Goal: Task Accomplishment & Management: Use online tool/utility

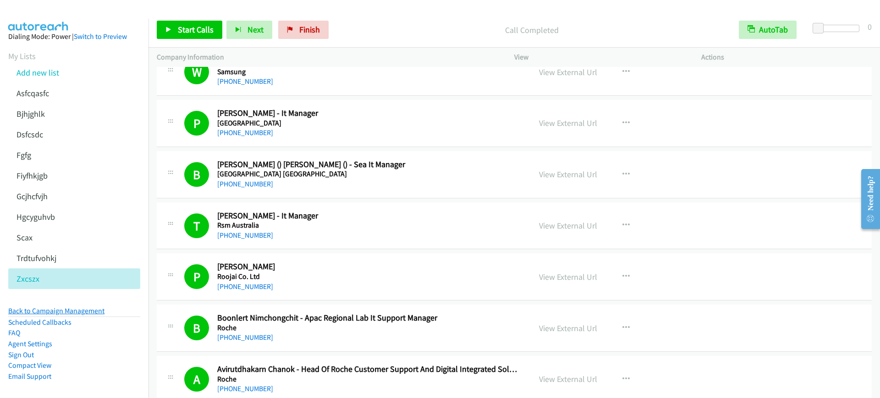
click at [52, 308] on link "Back to Campaign Management" at bounding box center [56, 310] width 96 height 9
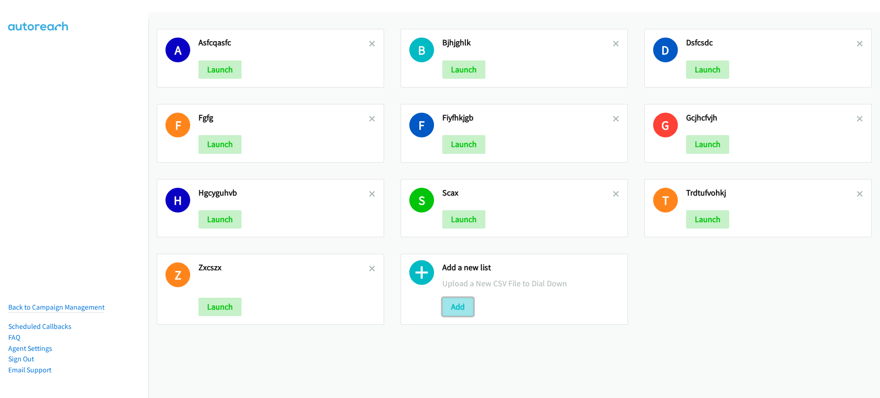
click at [463, 304] on button "Add" at bounding box center [457, 307] width 31 height 18
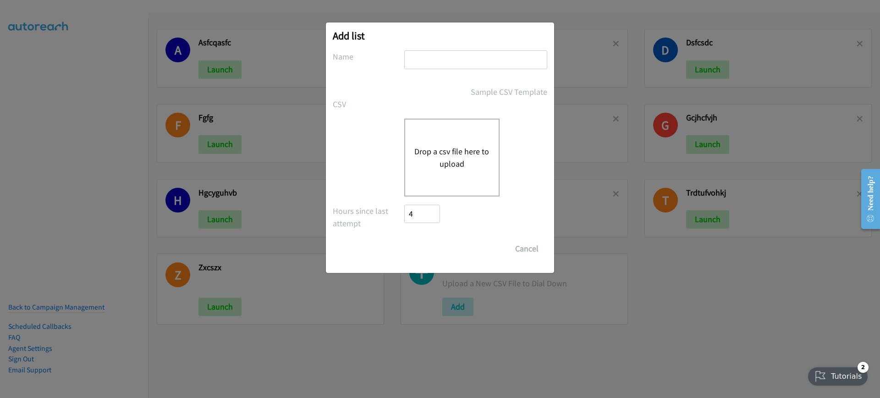
click at [426, 159] on button "Drop a csv file here to upload" at bounding box center [451, 157] width 75 height 25
click at [350, 130] on label at bounding box center [368, 125] width 71 height 12
click at [464, 163] on button "Drop a csv file here to upload" at bounding box center [451, 157] width 75 height 25
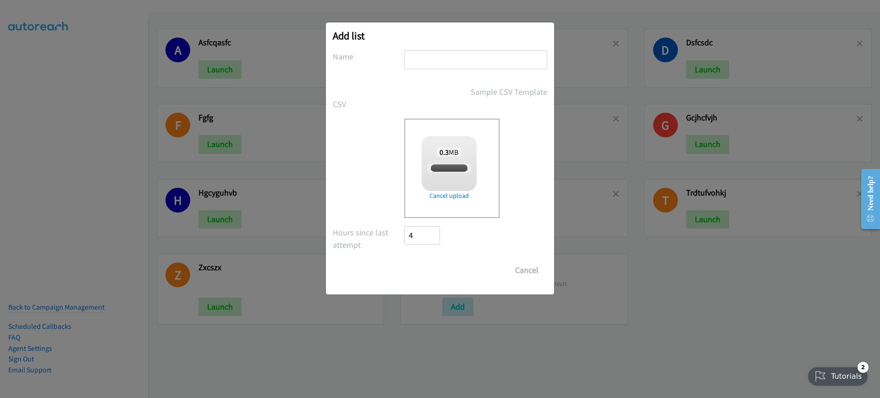
click at [464, 66] on input "text" at bounding box center [475, 59] width 143 height 19
checkbox input "true"
type input "mjhgvjv,b"
click at [430, 260] on form "No phone fields were returned for that Report or List View Please upload a csv …" at bounding box center [440, 164] width 214 height 229
click at [428, 278] on input "Save List" at bounding box center [428, 270] width 48 height 18
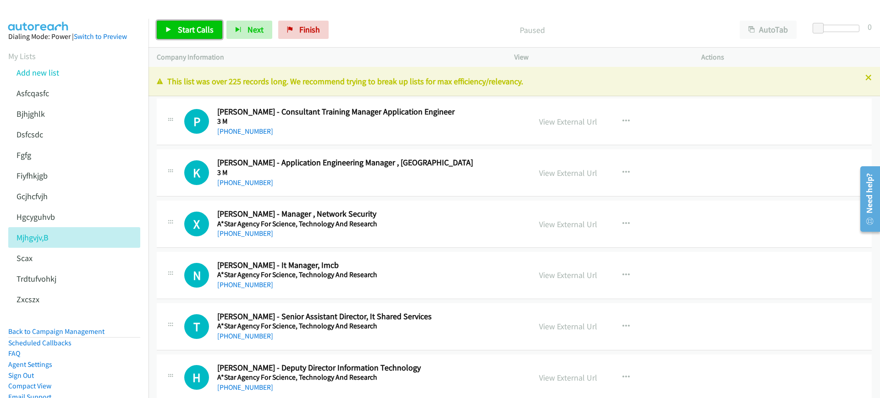
click at [206, 32] on span "Start Calls" at bounding box center [196, 29] width 36 height 11
click at [755, 19] on div "Start Calls Pause Next Finish Started AutoTab AutoTab 0" at bounding box center [513, 29] width 731 height 35
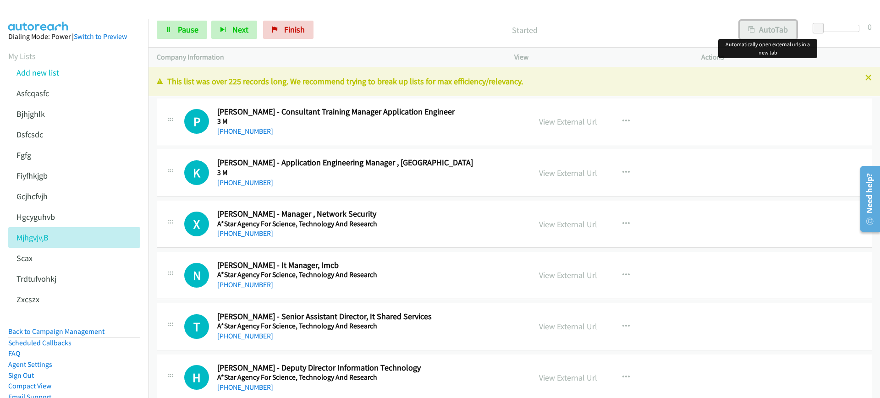
click at [757, 36] on button "AutoTab" at bounding box center [767, 30] width 57 height 18
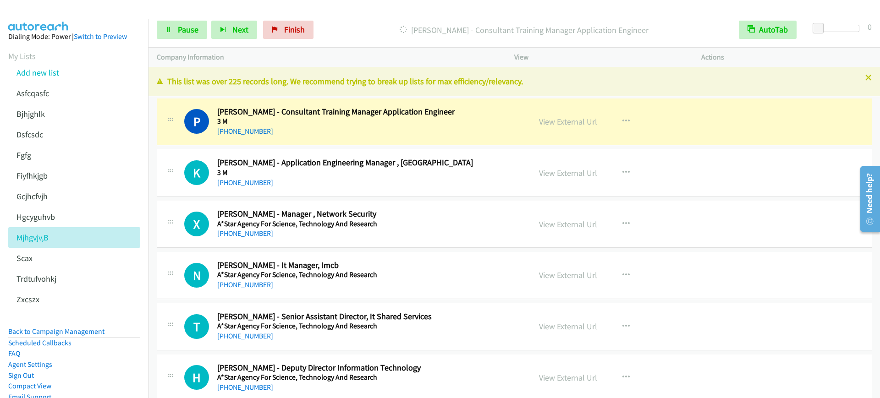
click at [395, 28] on p "Dialing Palani Chockalingam - Consultant Training Manager Application Engineer" at bounding box center [524, 30] width 396 height 12
click at [182, 33] on span "Pause" at bounding box center [188, 29] width 21 height 11
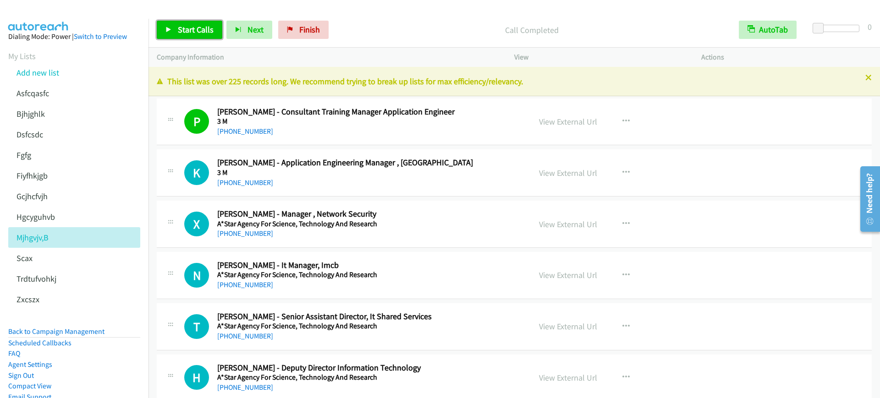
click at [177, 36] on link "Start Calls" at bounding box center [190, 30] width 66 height 18
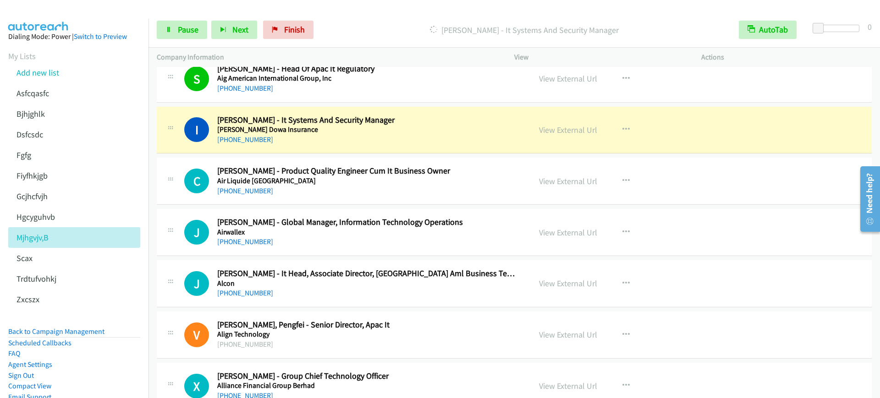
scroll to position [1890, 0]
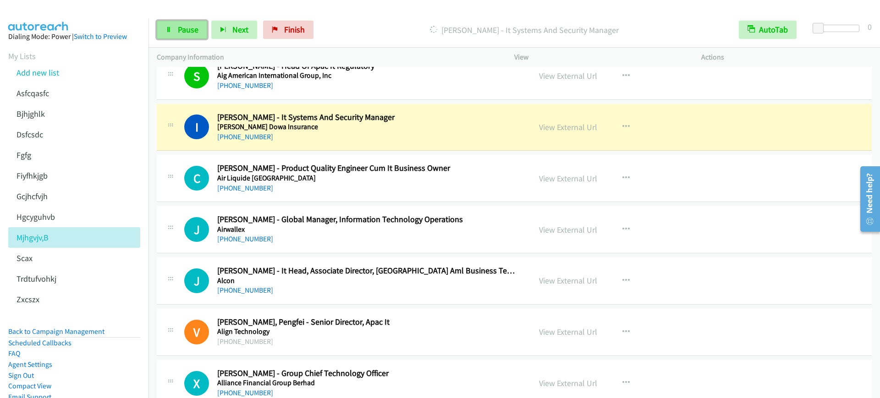
click at [175, 27] on link "Pause" at bounding box center [182, 30] width 50 height 18
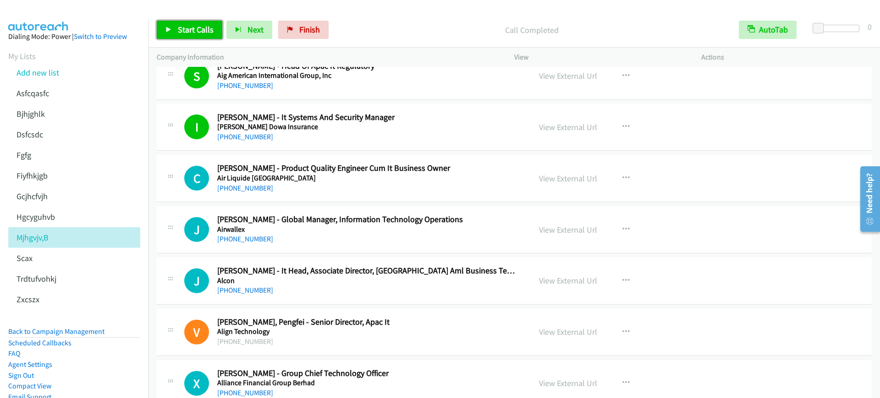
click at [185, 26] on span "Start Calls" at bounding box center [196, 29] width 36 height 11
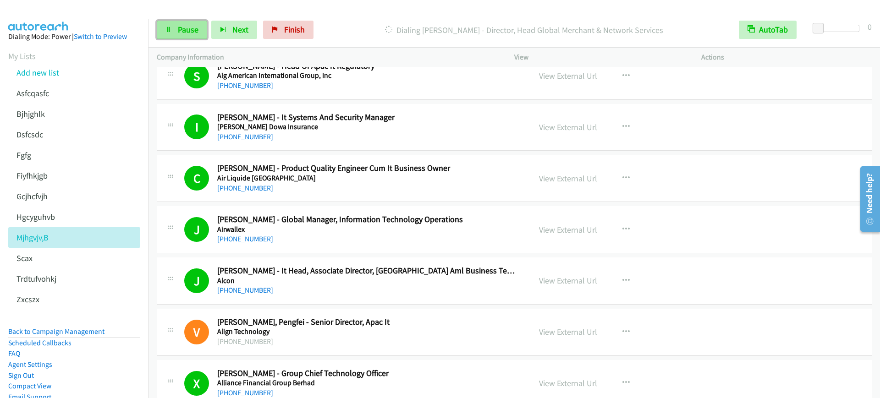
click at [188, 26] on span "Pause" at bounding box center [188, 29] width 21 height 11
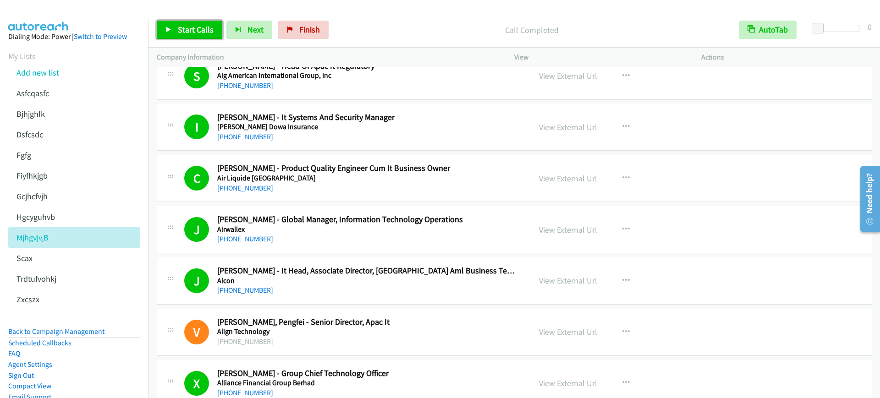
click at [190, 31] on span "Start Calls" at bounding box center [196, 29] width 36 height 11
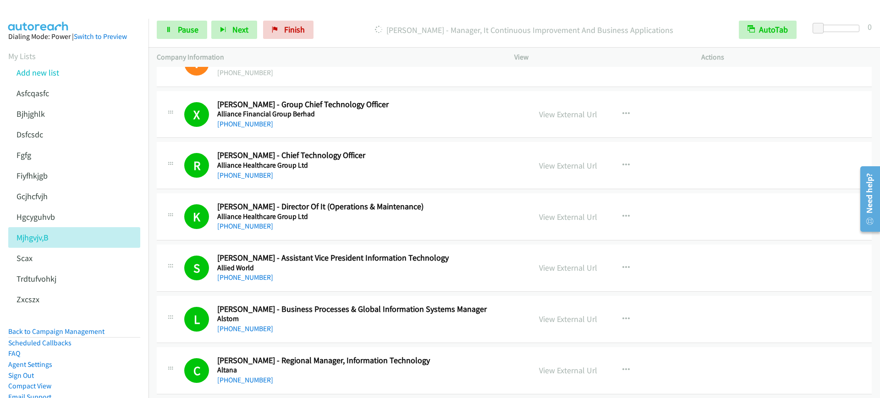
scroll to position [2176, 0]
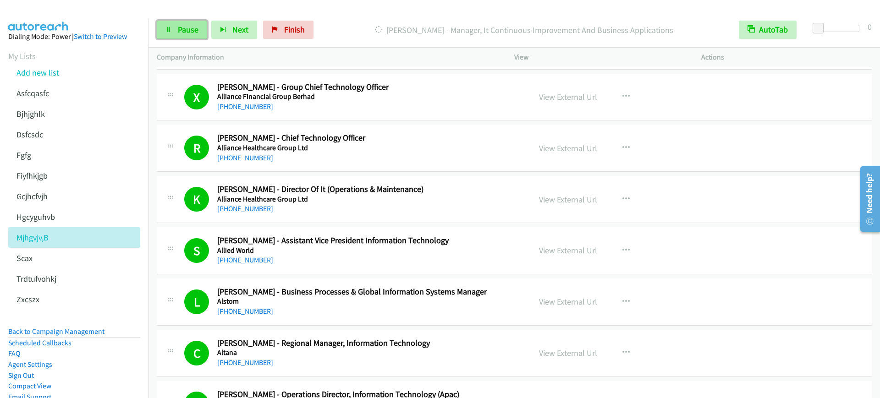
click at [169, 25] on link "Pause" at bounding box center [182, 30] width 50 height 18
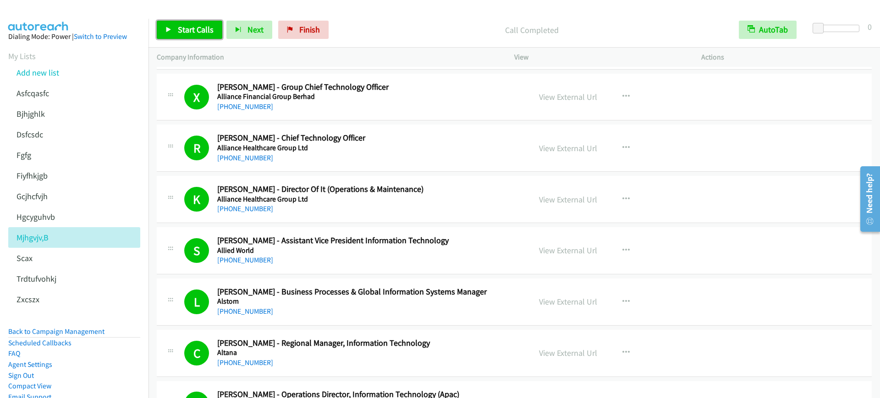
click at [201, 29] on span "Start Calls" at bounding box center [196, 29] width 36 height 11
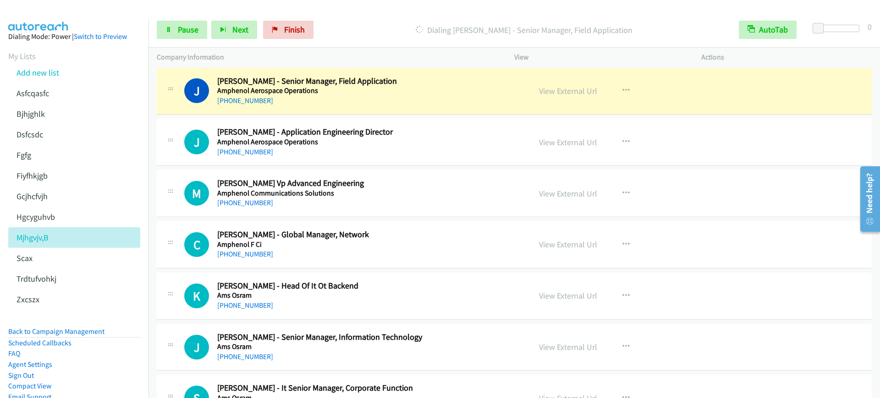
scroll to position [2748, 0]
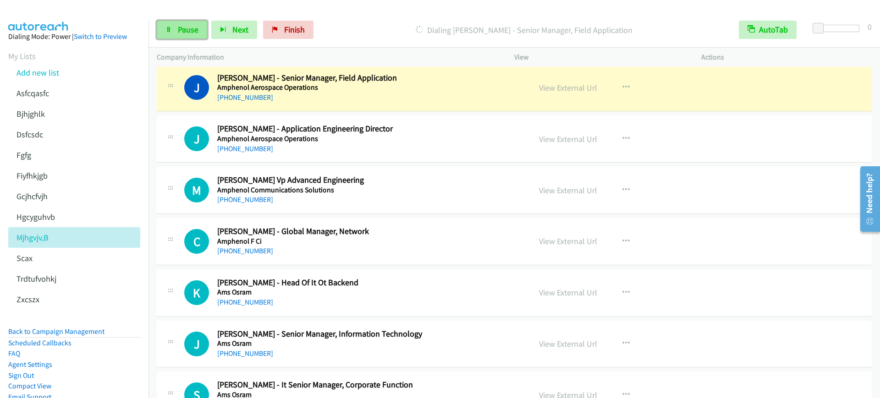
click at [170, 33] on link "Pause" at bounding box center [182, 30] width 50 height 18
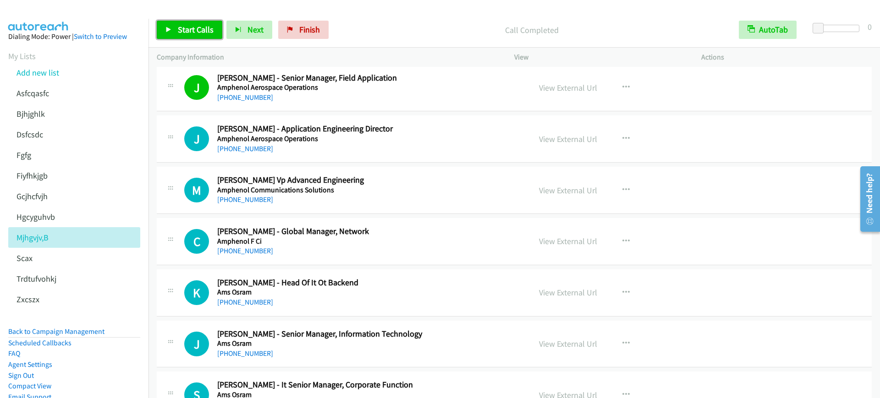
click at [178, 34] on span "Start Calls" at bounding box center [196, 29] width 36 height 11
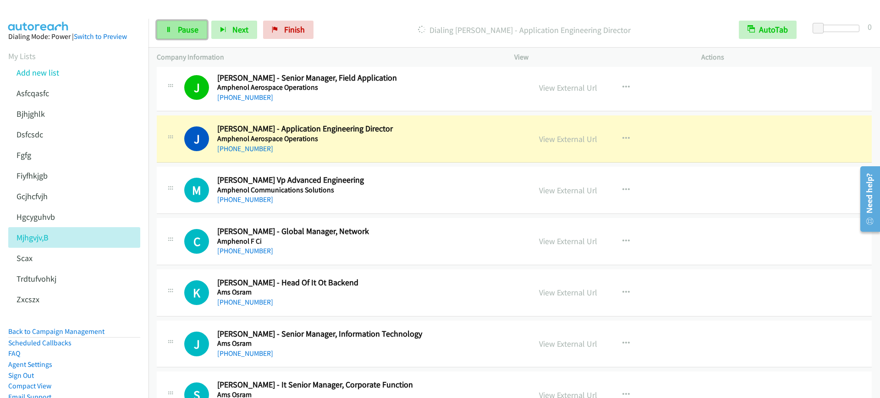
click at [178, 34] on span "Pause" at bounding box center [188, 29] width 21 height 11
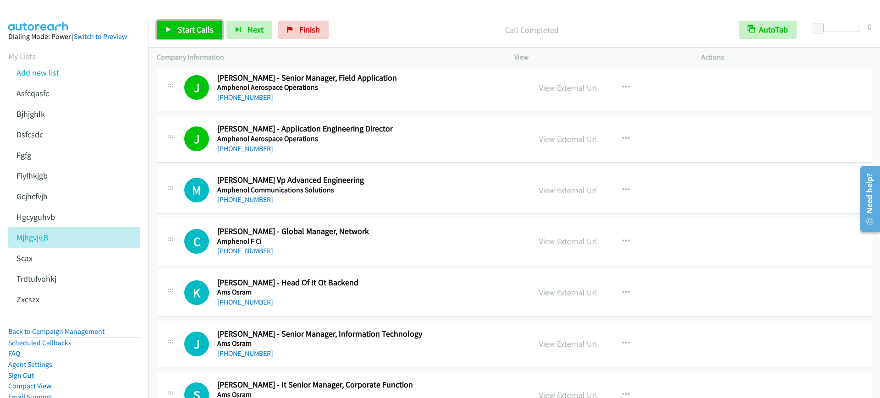
click at [181, 22] on link "Start Calls" at bounding box center [190, 30] width 66 height 18
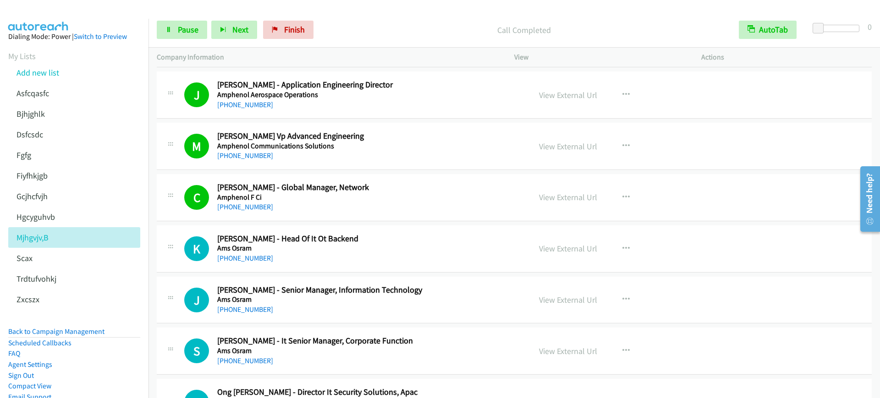
scroll to position [2920, 0]
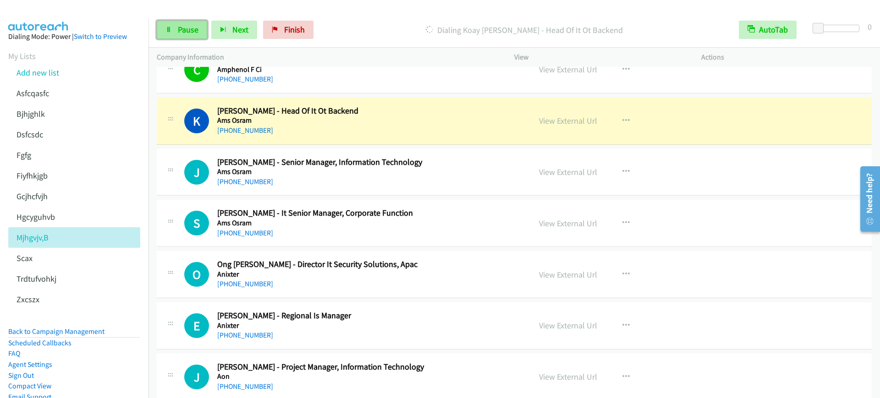
click at [190, 34] on span "Pause" at bounding box center [188, 29] width 21 height 11
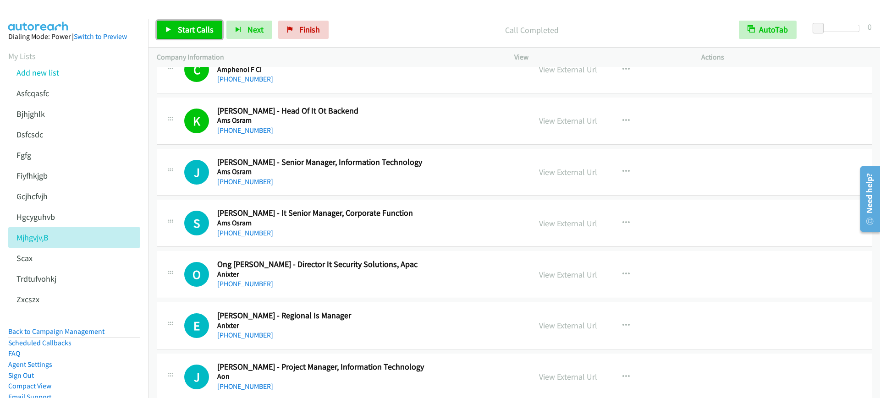
click at [190, 35] on link "Start Calls" at bounding box center [190, 30] width 66 height 18
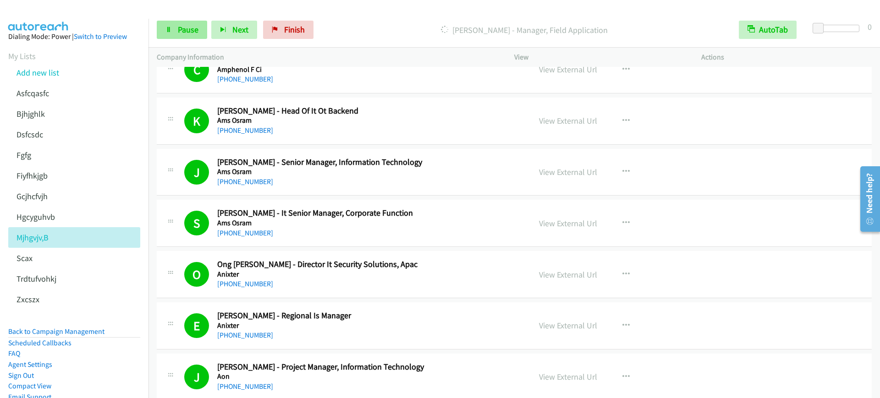
click at [166, 44] on div "Start Calls Pause Next Finish Dialing Felix Keng - Manager, Field Application A…" at bounding box center [513, 29] width 731 height 35
click at [169, 29] on icon at bounding box center [168, 30] width 6 height 6
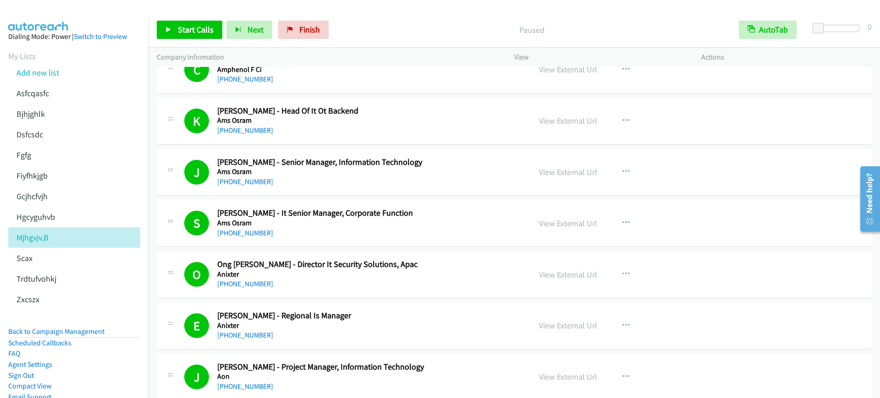
click at [181, 39] on div "Start Calls Pause Next Finish Paused AutoTab AutoTab 0" at bounding box center [513, 29] width 731 height 35
click at [186, 33] on span "Start Calls" at bounding box center [196, 29] width 36 height 11
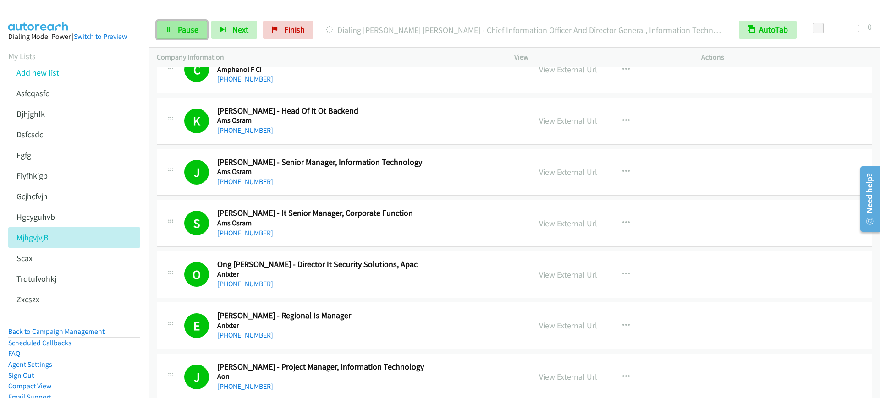
click at [198, 30] on link "Pause" at bounding box center [182, 30] width 50 height 18
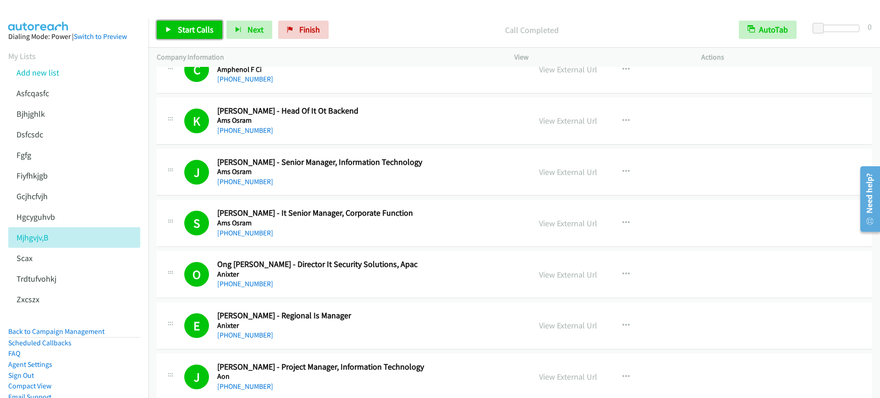
click at [192, 27] on span "Start Calls" at bounding box center [196, 29] width 36 height 11
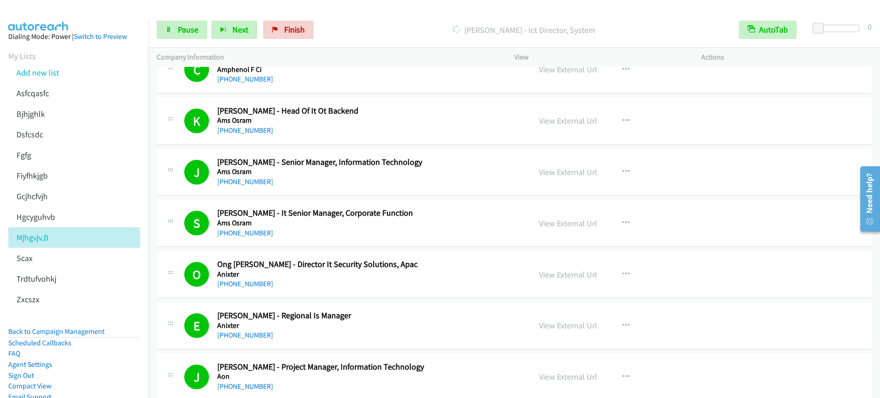
click at [400, 31] on p "Dialing Shaofan Zhang - Ict Director, System" at bounding box center [524, 30] width 396 height 12
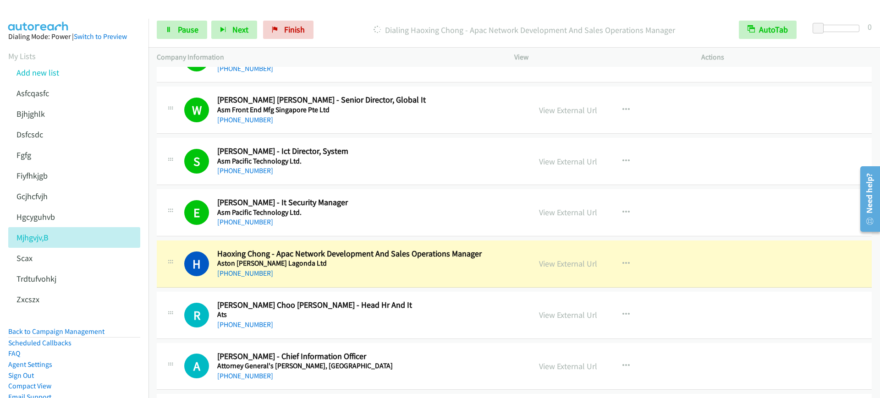
scroll to position [4008, 0]
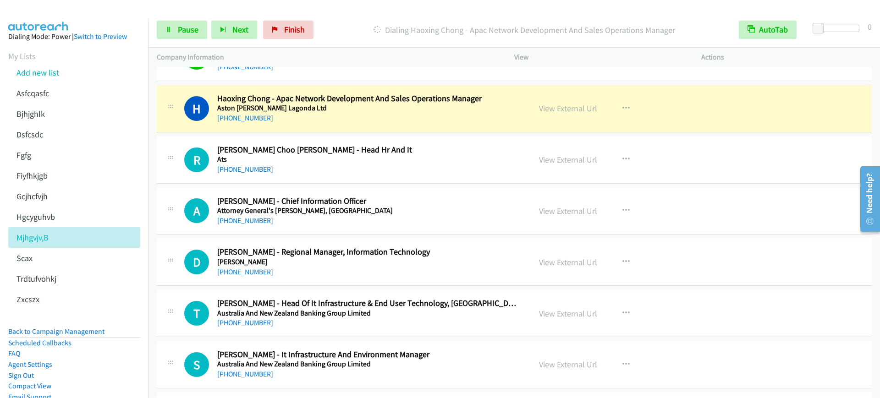
click at [399, 121] on div "+65 9827 8204" at bounding box center [367, 118] width 301 height 11
click at [183, 30] on span "Pause" at bounding box center [188, 29] width 21 height 11
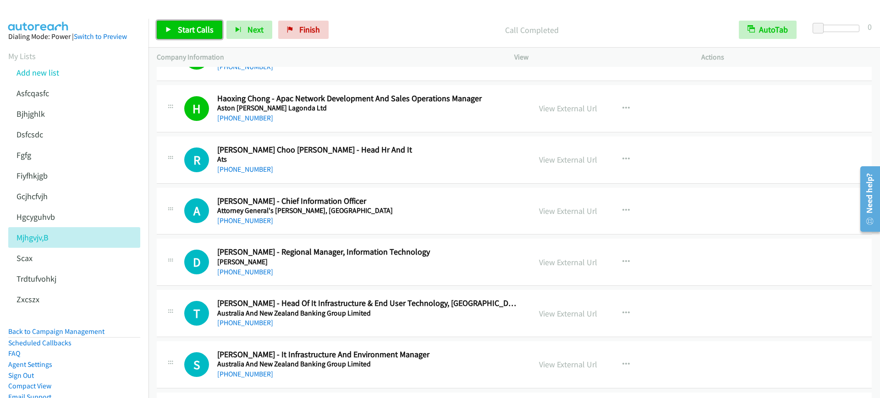
click at [202, 33] on span "Start Calls" at bounding box center [196, 29] width 36 height 11
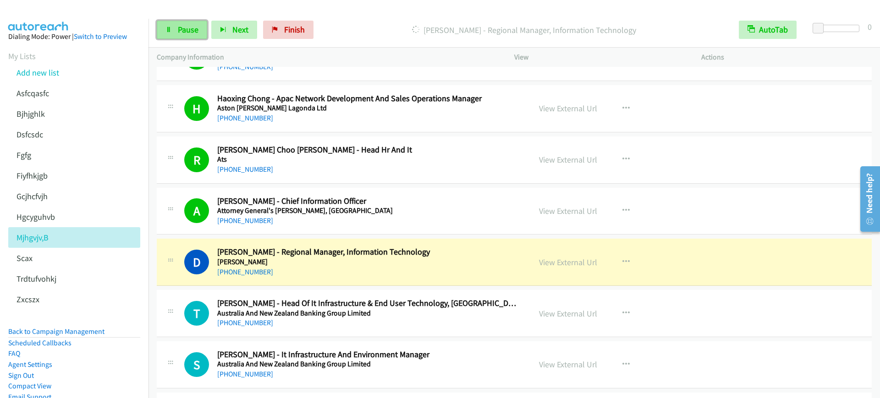
click at [182, 37] on link "Pause" at bounding box center [182, 30] width 50 height 18
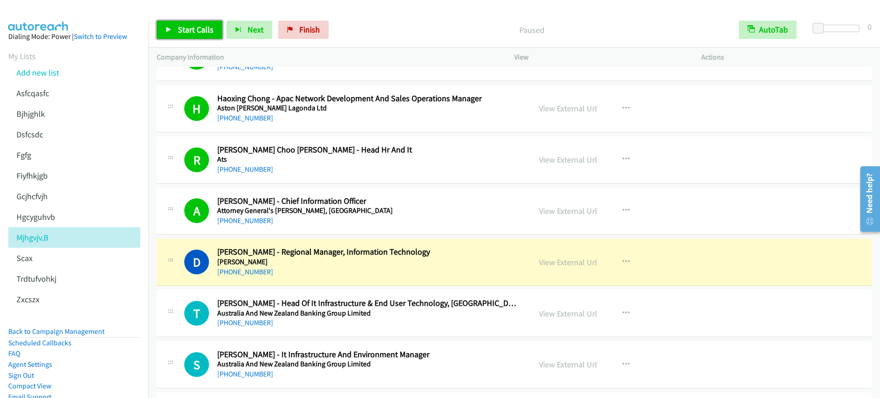
click at [199, 32] on span "Start Calls" at bounding box center [196, 29] width 36 height 11
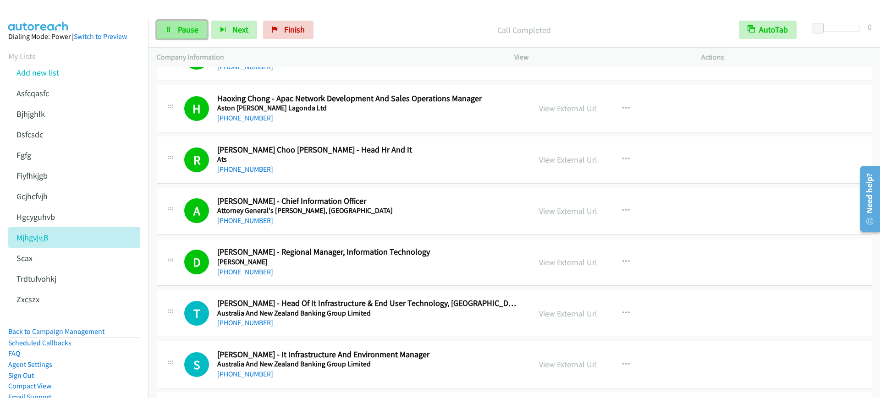
click at [203, 21] on link "Pause" at bounding box center [182, 30] width 50 height 18
click at [188, 28] on span "Start Calls" at bounding box center [196, 29] width 36 height 11
click at [175, 32] on link "Pause" at bounding box center [182, 30] width 50 height 18
click at [194, 38] on link "Start Calls" at bounding box center [190, 30] width 66 height 18
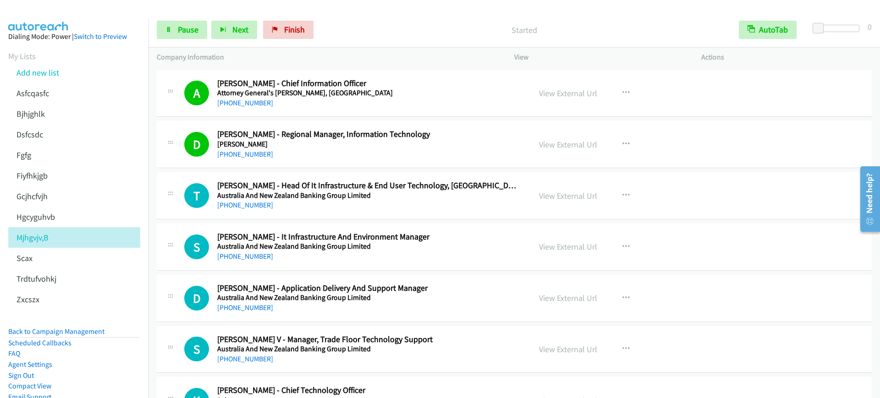
scroll to position [4180, 0]
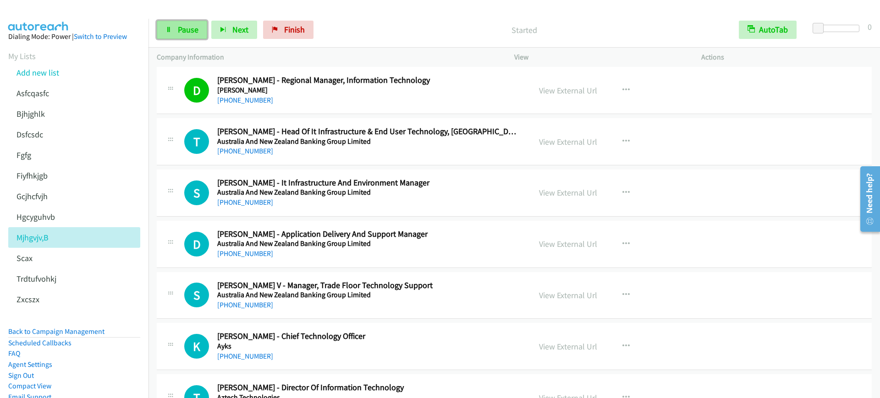
click at [182, 36] on link "Pause" at bounding box center [182, 30] width 50 height 18
click at [166, 22] on link "Start Calls" at bounding box center [190, 30] width 66 height 18
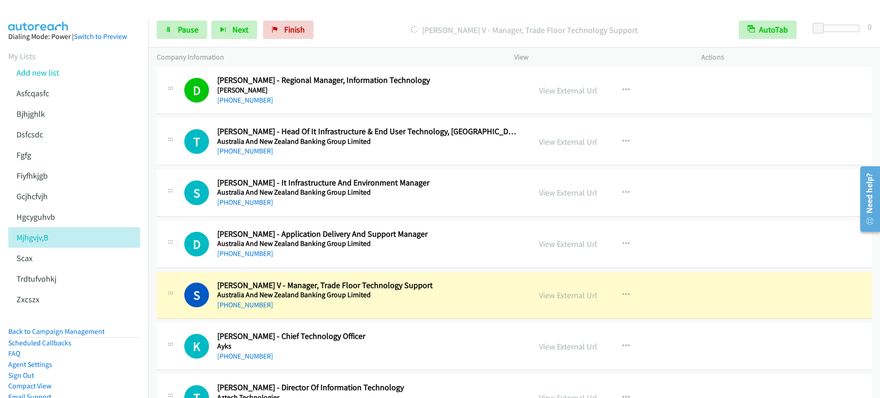
drag, startPoint x: 395, startPoint y: 238, endPoint x: 404, endPoint y: 238, distance: 9.6
click at [395, 238] on h2 "Devassy Attokaren - Application Delivery And Support Manager" at bounding box center [367, 234] width 301 height 11
click at [555, 244] on link "View External Url" at bounding box center [568, 244] width 58 height 11
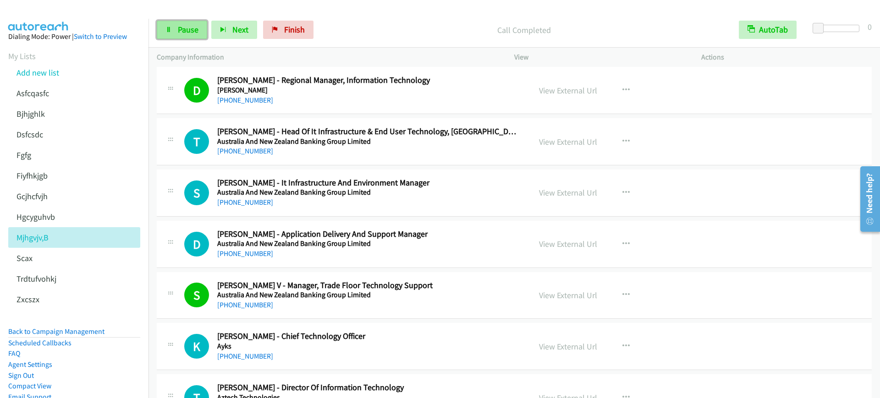
click at [181, 29] on span "Pause" at bounding box center [188, 29] width 21 height 11
click at [204, 32] on span "Start Calls" at bounding box center [196, 29] width 36 height 11
click at [182, 32] on span "Pause" at bounding box center [188, 29] width 21 height 11
click at [180, 26] on span "Start Calls" at bounding box center [196, 29] width 36 height 11
click at [185, 35] on link "Pause" at bounding box center [182, 30] width 50 height 18
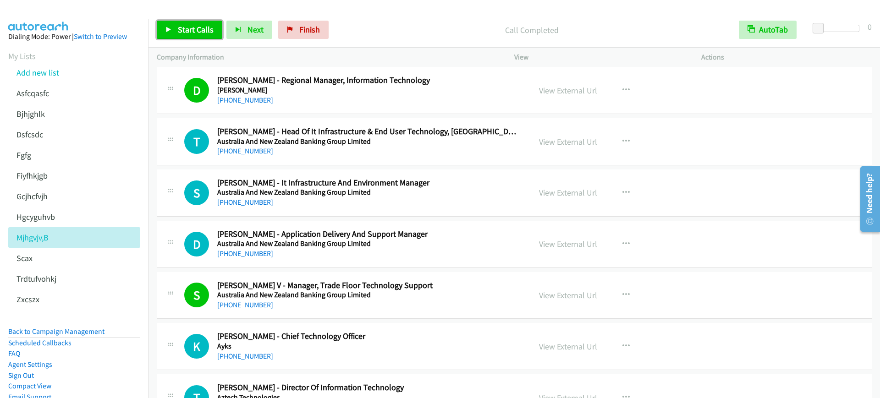
click at [188, 31] on span "Start Calls" at bounding box center [196, 29] width 36 height 11
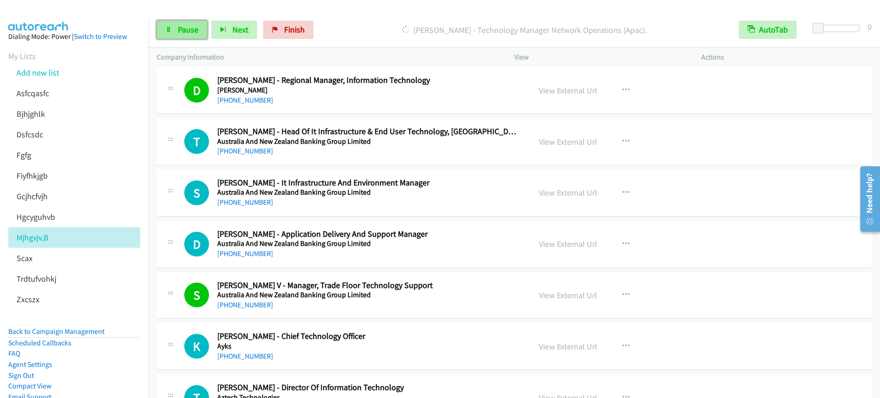
click at [187, 29] on span "Pause" at bounding box center [188, 29] width 21 height 11
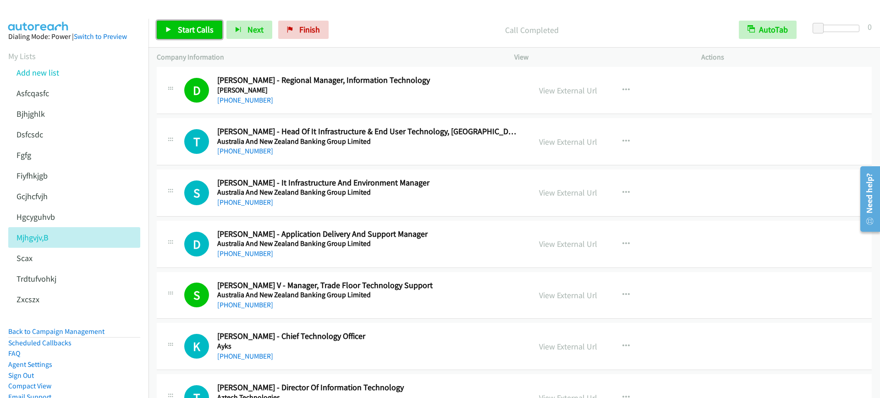
click at [206, 23] on link "Start Calls" at bounding box center [190, 30] width 66 height 18
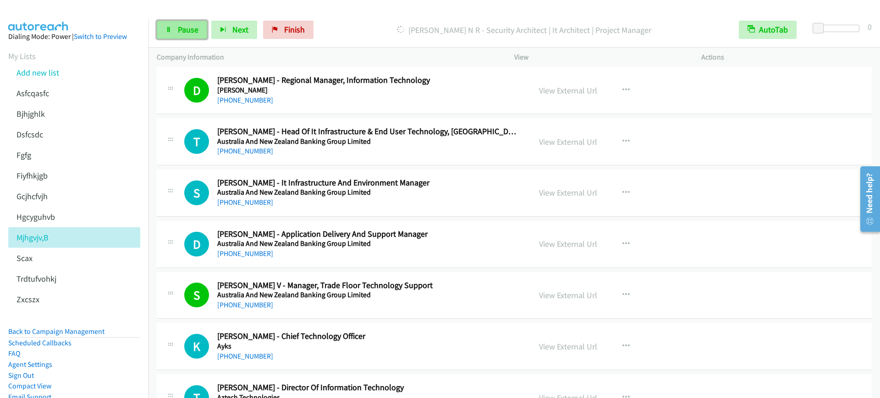
click at [175, 29] on link "Pause" at bounding box center [182, 30] width 50 height 18
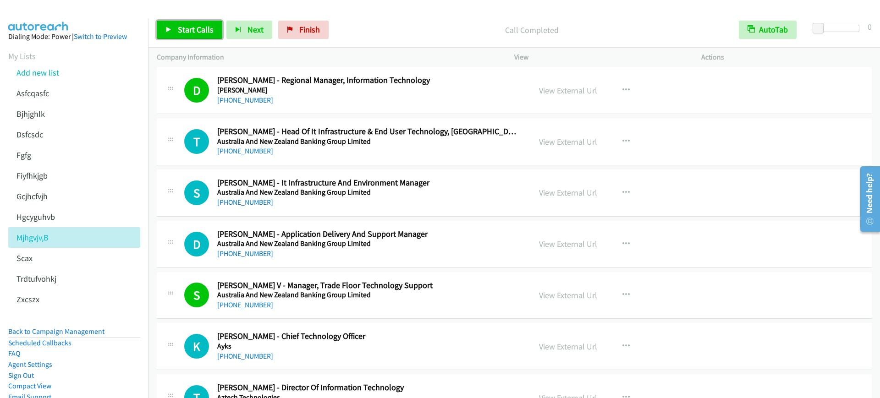
click at [202, 28] on span "Start Calls" at bounding box center [196, 29] width 36 height 11
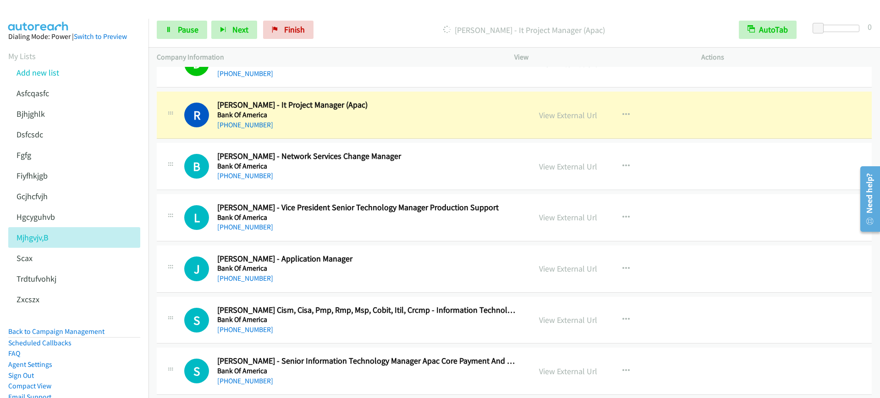
scroll to position [5211, 0]
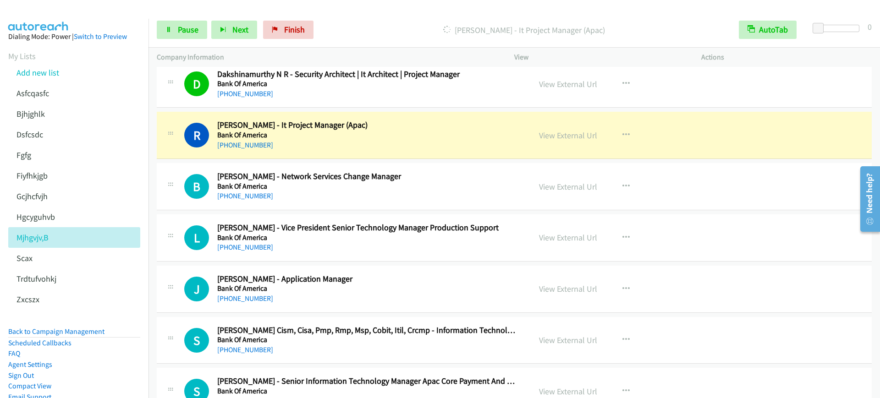
click at [377, 97] on div "+65 8126 8595" at bounding box center [367, 93] width 301 height 11
click at [182, 37] on link "Pause" at bounding box center [182, 30] width 50 height 18
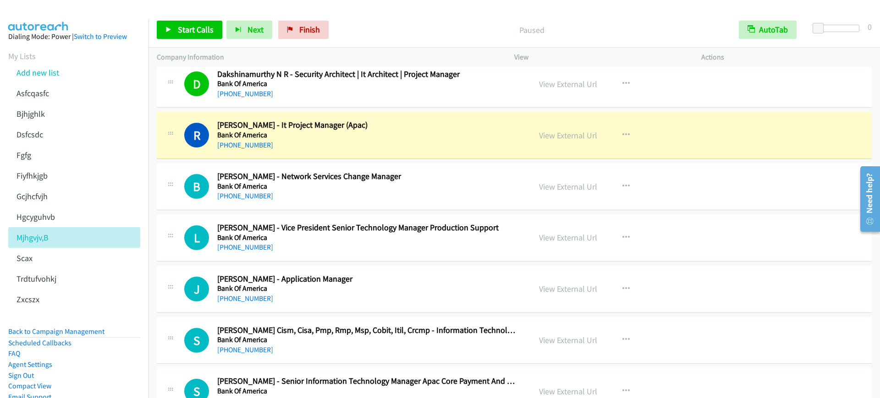
click at [568, 84] on link "View External Url" at bounding box center [568, 84] width 58 height 11
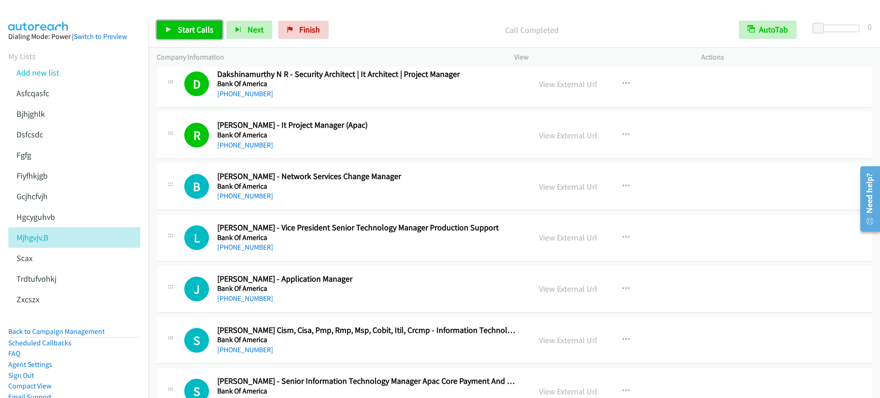
click at [184, 33] on span "Start Calls" at bounding box center [196, 29] width 36 height 11
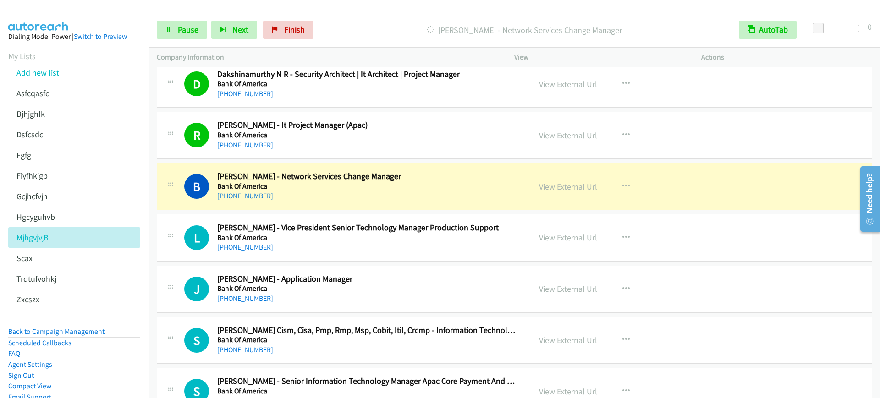
click at [390, 128] on h2 "Rinn Yeo - It Project Manager (Apac)" at bounding box center [367, 125] width 301 height 11
click at [558, 133] on link "View External Url" at bounding box center [568, 135] width 58 height 11
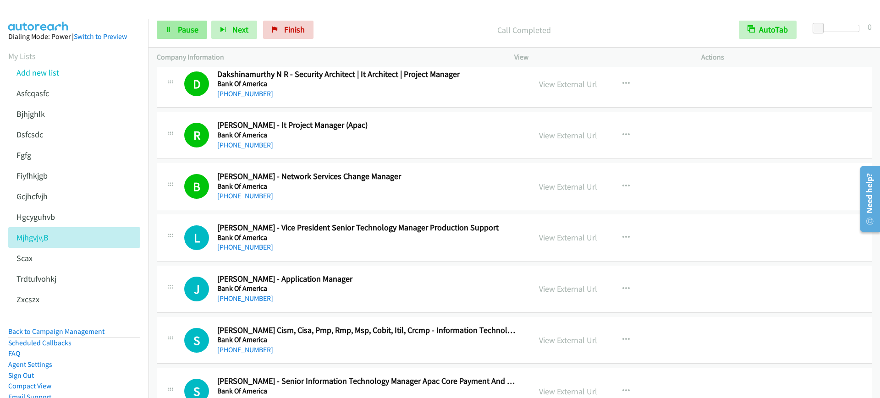
drag, startPoint x: 153, startPoint y: 26, endPoint x: 164, endPoint y: 30, distance: 12.2
click at [153, 26] on div "Start Calls Pause Next Finish Call Completed AutoTab AutoTab 0" at bounding box center [513, 29] width 731 height 35
click at [164, 30] on link "Pause" at bounding box center [182, 30] width 50 height 18
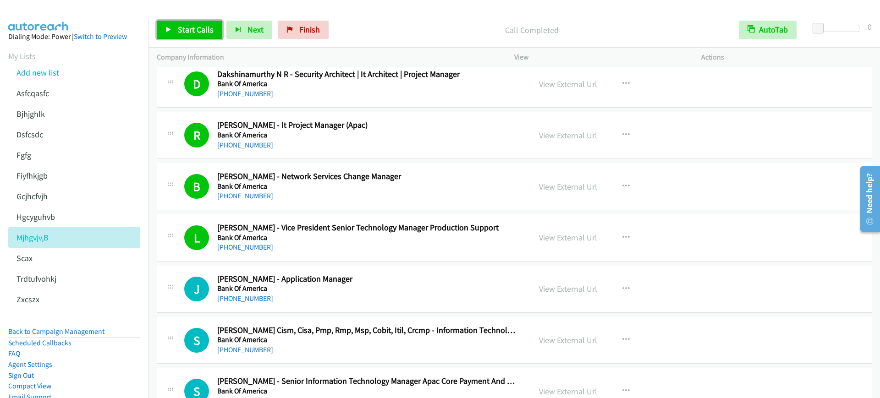
click at [211, 25] on span "Start Calls" at bounding box center [196, 29] width 36 height 11
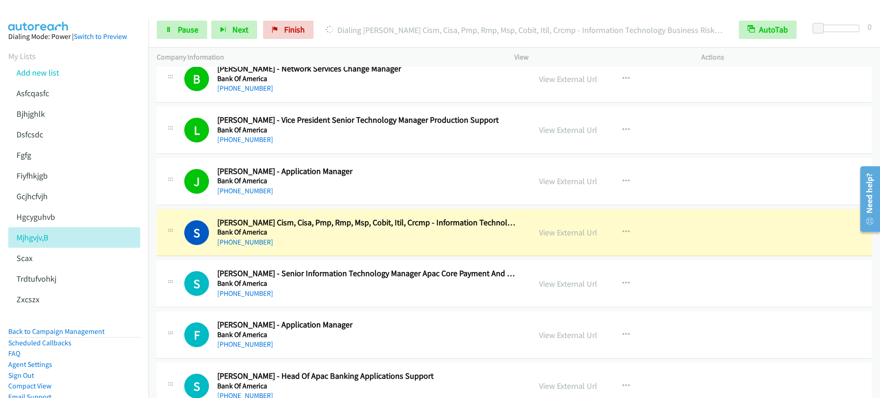
scroll to position [5325, 0]
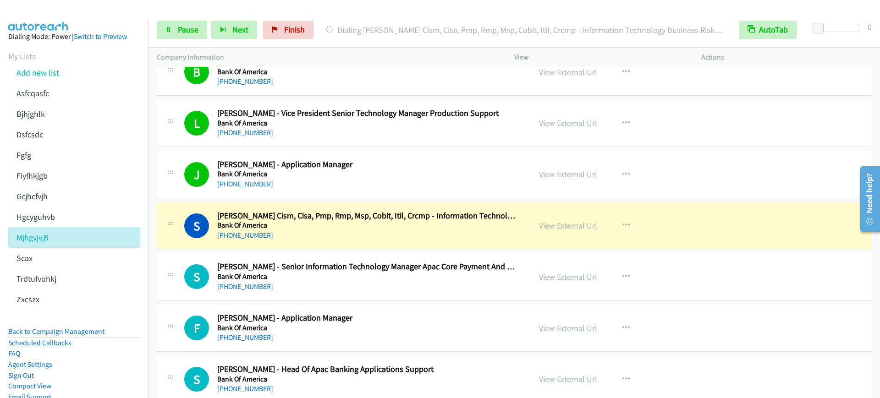
click at [326, 247] on div "S Callback Scheduled Swapnil Pandey Cism, Cisa, Pmp, Rmp, Msp, Cobit, Itil, Crc…" at bounding box center [514, 225] width 715 height 47
drag, startPoint x: 175, startPoint y: 33, endPoint x: 177, endPoint y: 26, distance: 7.6
click at [175, 33] on link "Pause" at bounding box center [182, 30] width 50 height 18
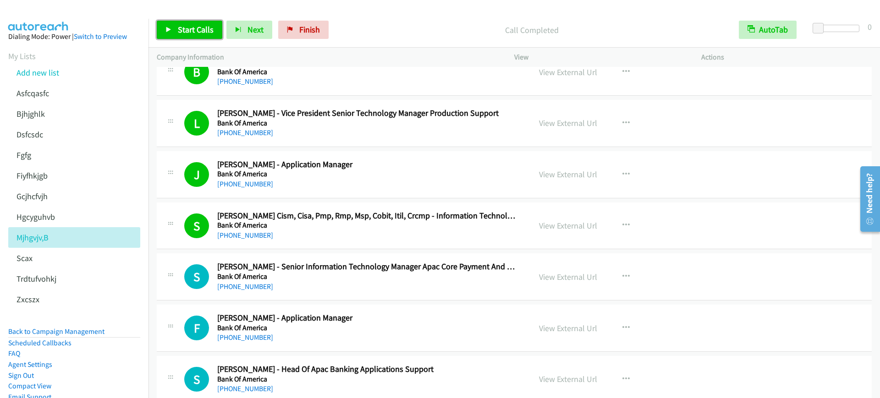
click at [189, 27] on span "Start Calls" at bounding box center [196, 29] width 36 height 11
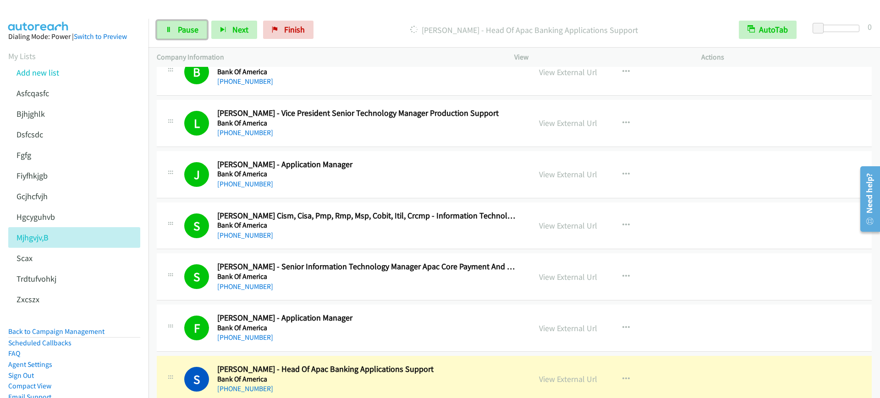
click at [180, 27] on span "Pause" at bounding box center [188, 29] width 21 height 11
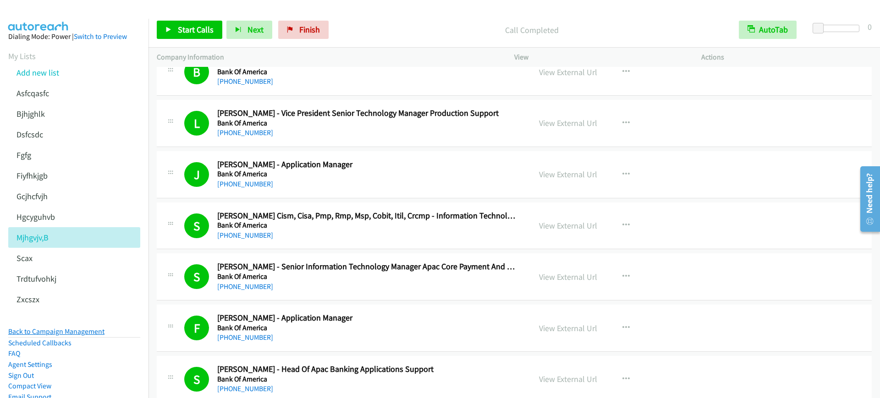
click at [67, 333] on link "Back to Campaign Management" at bounding box center [56, 331] width 96 height 9
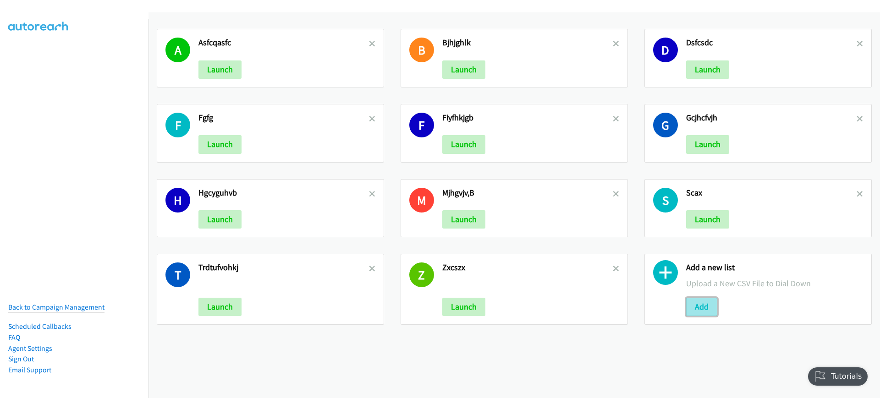
click at [686, 302] on button "Add" at bounding box center [701, 307] width 31 height 18
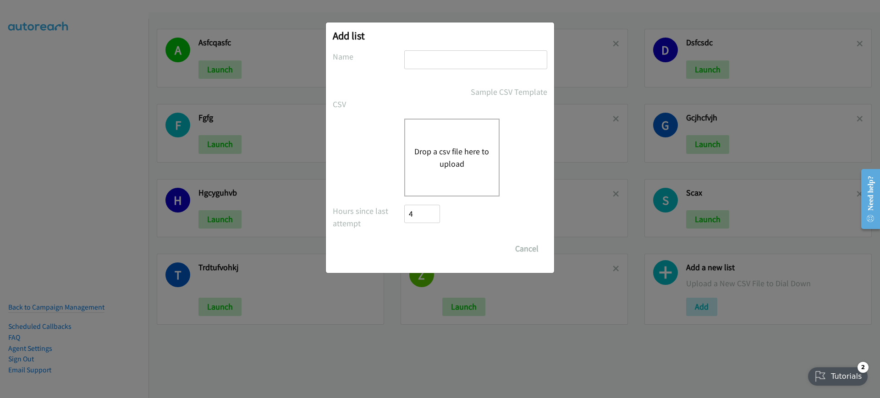
click at [438, 183] on div "Drop a csv file here to upload" at bounding box center [451, 158] width 95 height 78
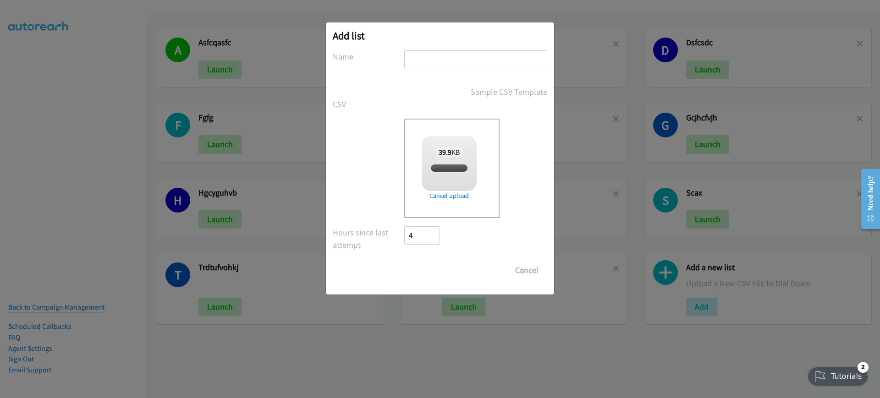
checkbox input "true"
click at [478, 59] on input "text" at bounding box center [475, 59] width 143 height 19
type input "mvbkj"
click at [433, 274] on input "Save List" at bounding box center [428, 270] width 48 height 18
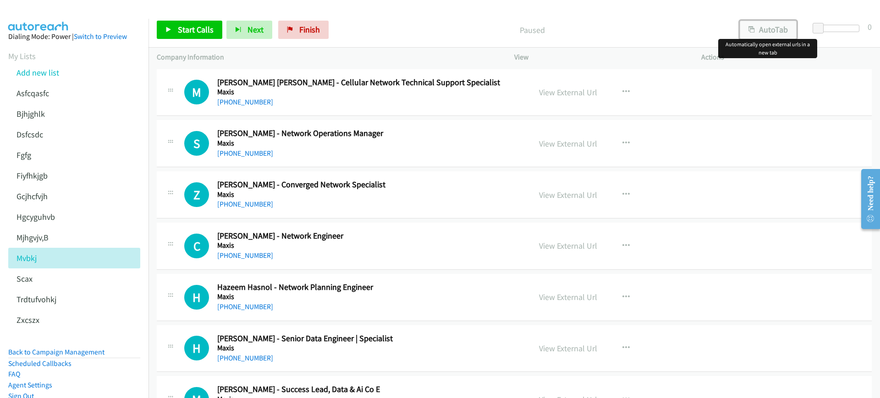
click at [755, 26] on button "AutoTab" at bounding box center [767, 30] width 57 height 18
click at [369, 59] on p "Company Information" at bounding box center [327, 57] width 341 height 11
click at [555, 93] on link "View External Url" at bounding box center [568, 92] width 58 height 11
click at [203, 28] on span "Start Calls" at bounding box center [196, 29] width 36 height 11
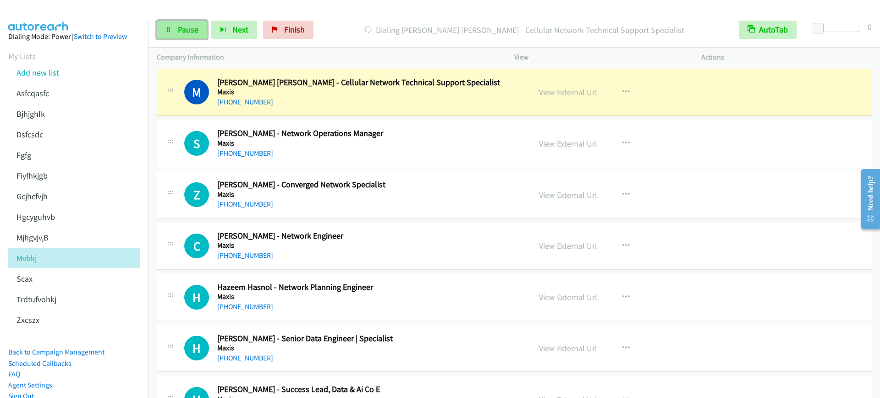
click at [184, 33] on span "Pause" at bounding box center [188, 29] width 21 height 11
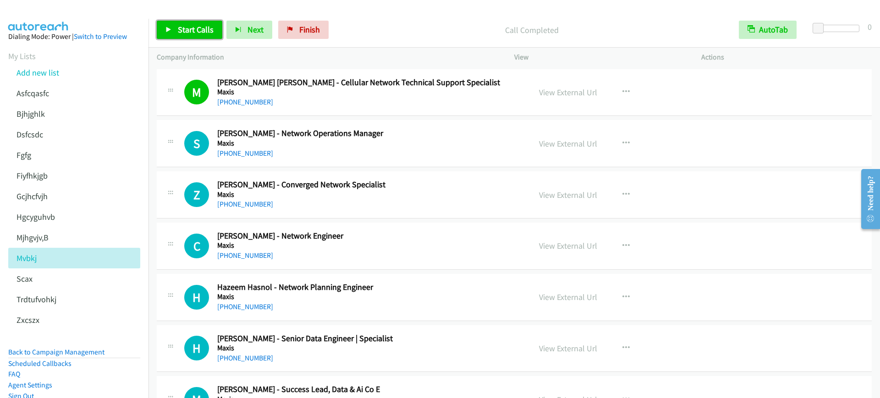
click at [191, 23] on link "Start Calls" at bounding box center [190, 30] width 66 height 18
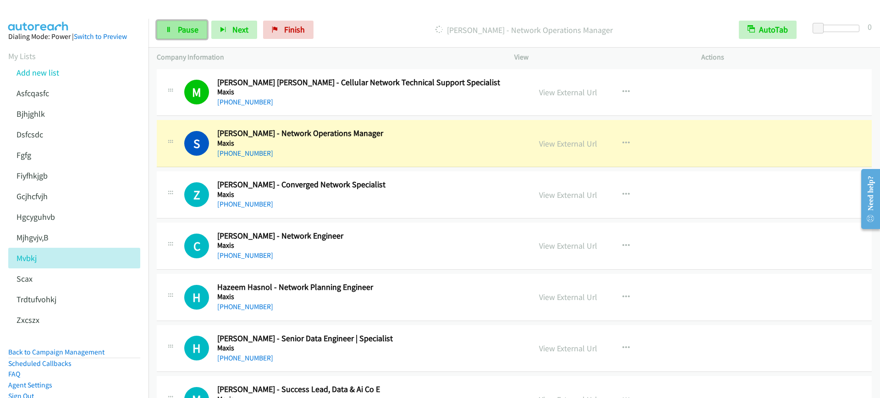
click at [188, 30] on span "Pause" at bounding box center [188, 29] width 21 height 11
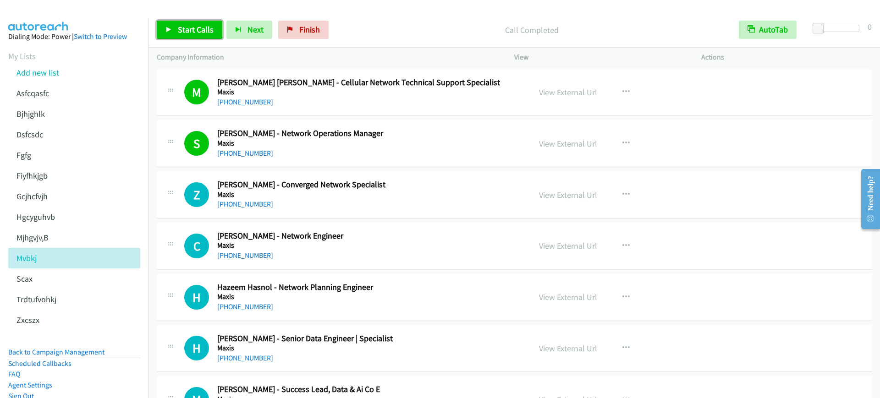
click at [170, 32] on icon at bounding box center [168, 30] width 6 height 6
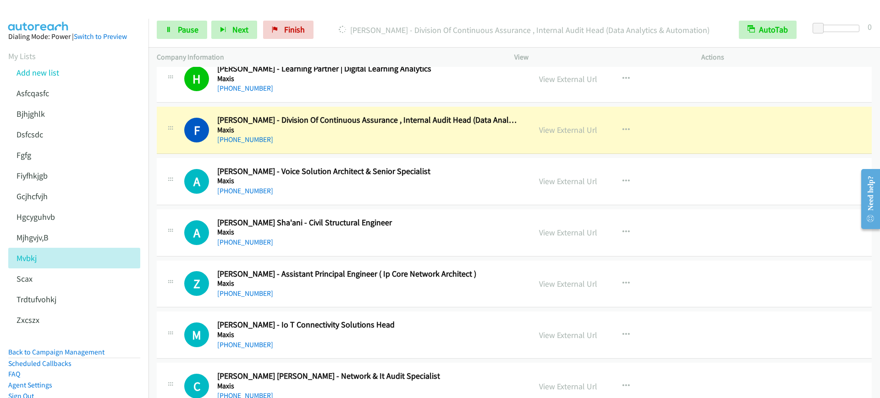
scroll to position [630, 0]
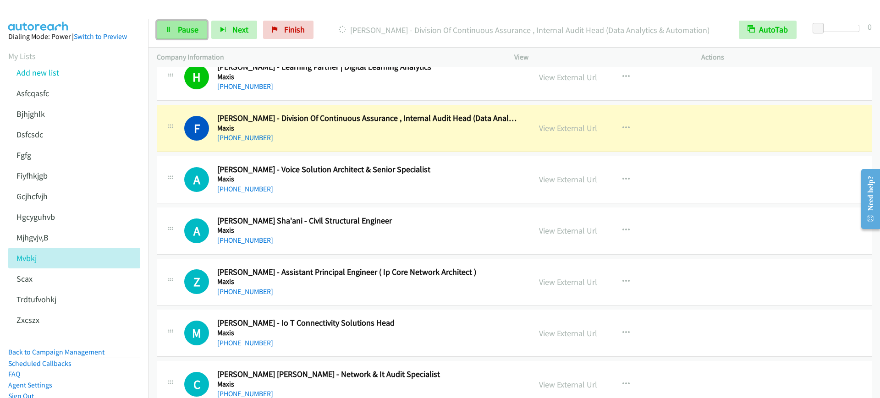
click at [178, 32] on span "Pause" at bounding box center [188, 29] width 21 height 11
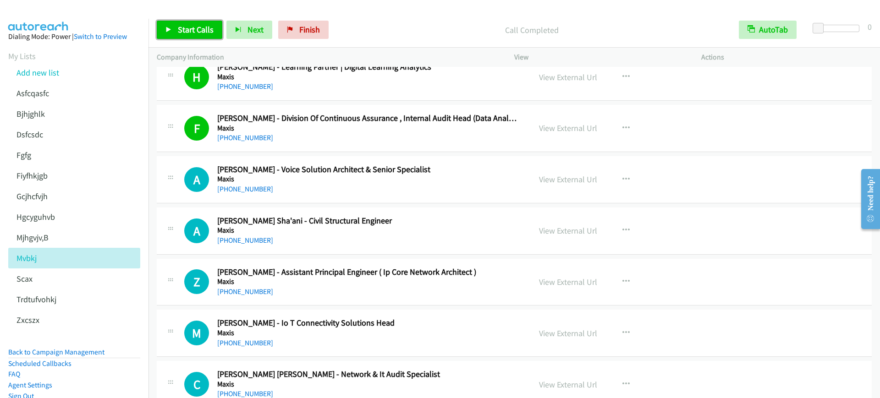
click at [190, 28] on span "Start Calls" at bounding box center [196, 29] width 36 height 11
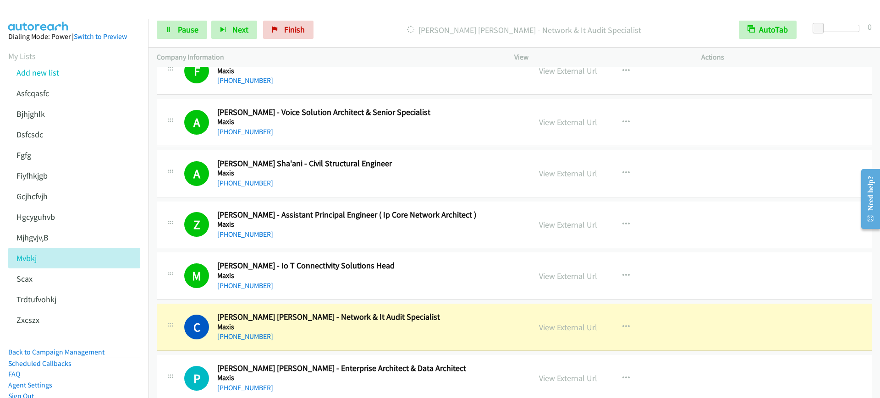
scroll to position [802, 0]
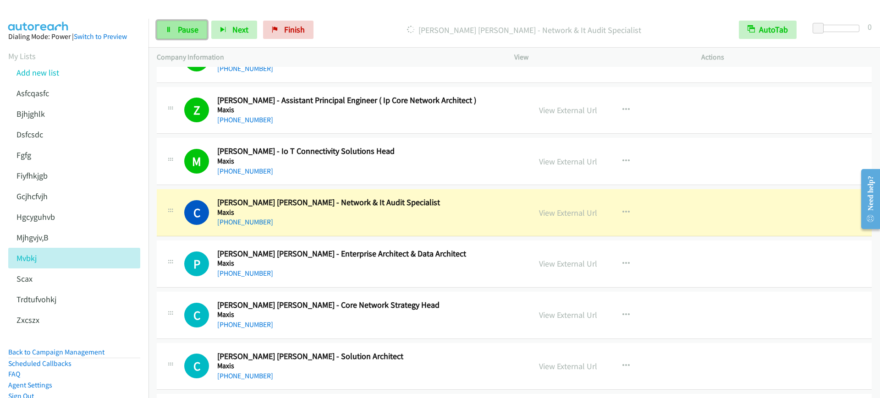
click at [184, 29] on span "Pause" at bounding box center [188, 29] width 21 height 11
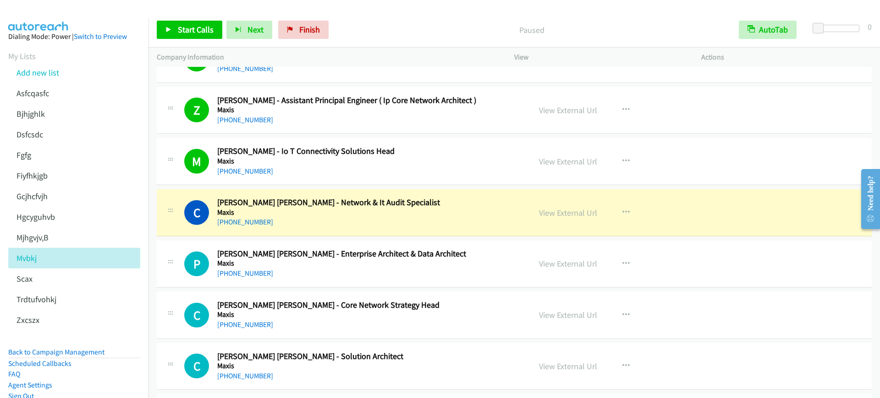
click at [404, 222] on div "[PHONE_NUMBER]" at bounding box center [367, 222] width 301 height 11
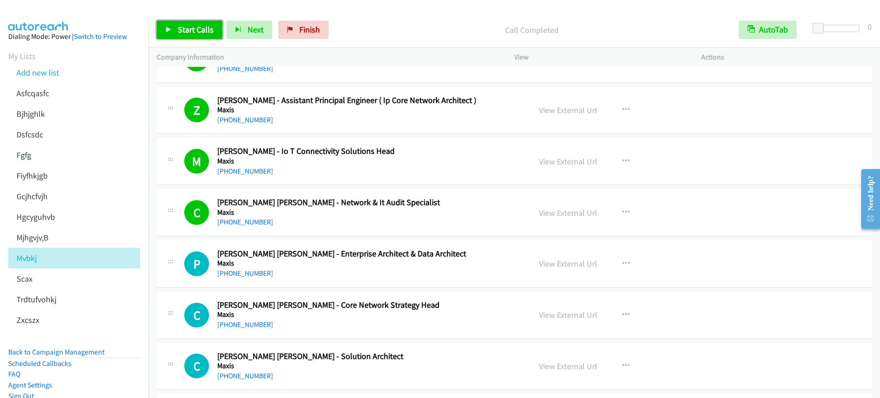
click at [192, 30] on span "Start Calls" at bounding box center [196, 29] width 36 height 11
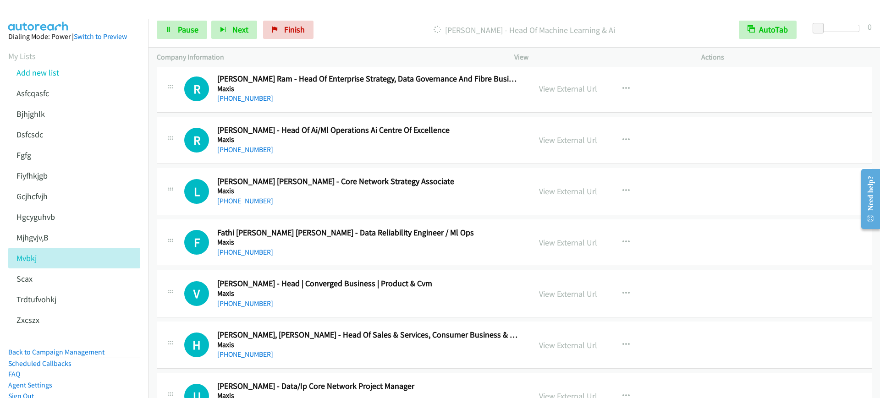
scroll to position [1317, 0]
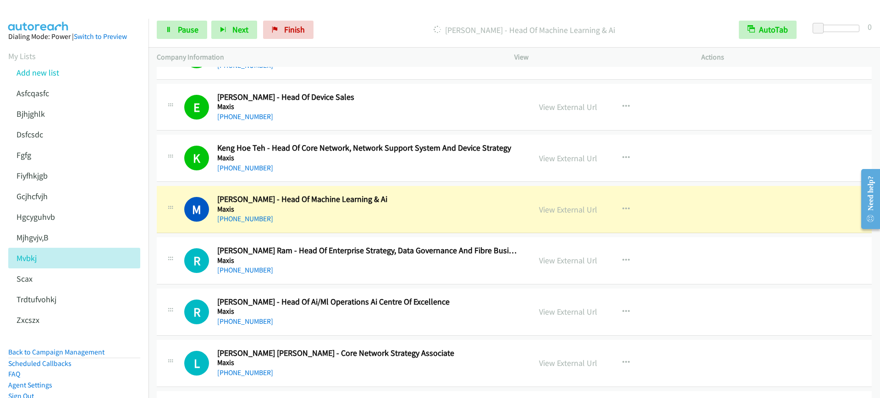
click at [167, 39] on div "Start Calls Pause Next Finish [PERSON_NAME] - Head Of Machine Learning & Ai Aut…" at bounding box center [513, 29] width 731 height 35
click at [172, 33] on link "Pause" at bounding box center [182, 30] width 50 height 18
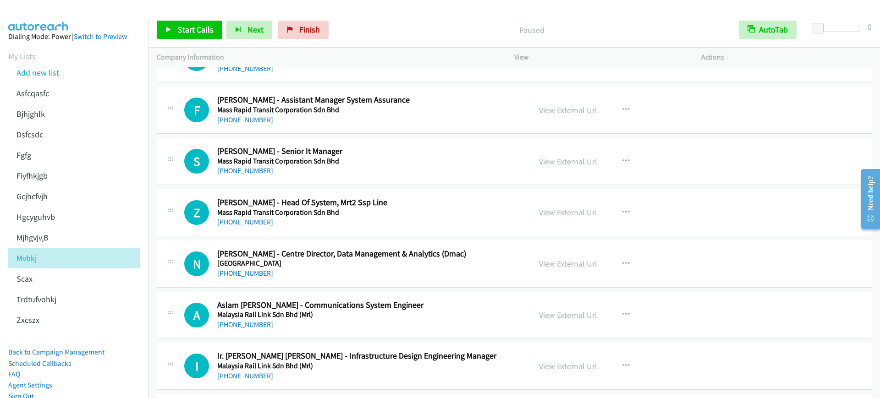
scroll to position [1947, 0]
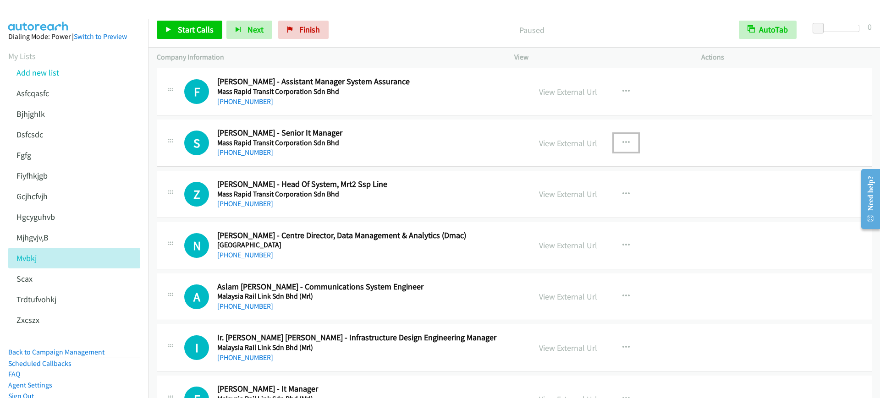
click at [622, 143] on icon "button" at bounding box center [625, 142] width 7 height 7
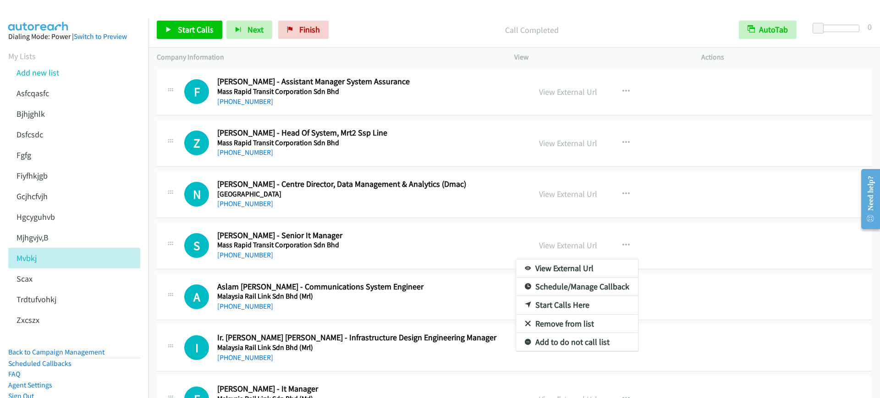
click at [191, 28] on div at bounding box center [440, 199] width 880 height 398
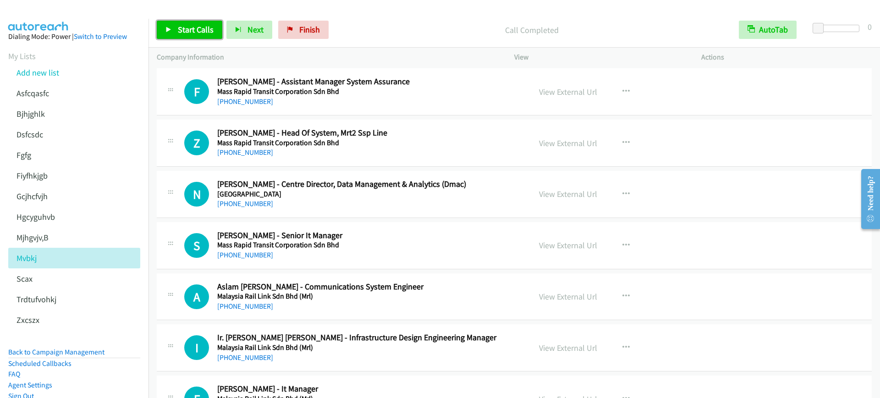
click at [191, 29] on span "Start Calls" at bounding box center [196, 29] width 36 height 11
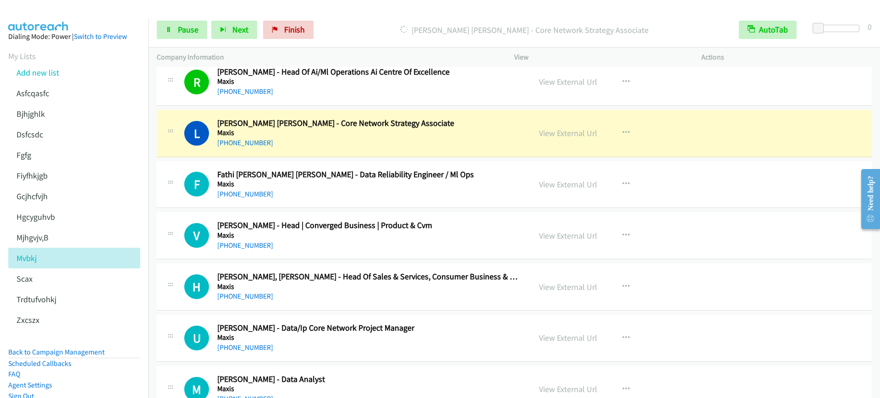
scroll to position [1546, 0]
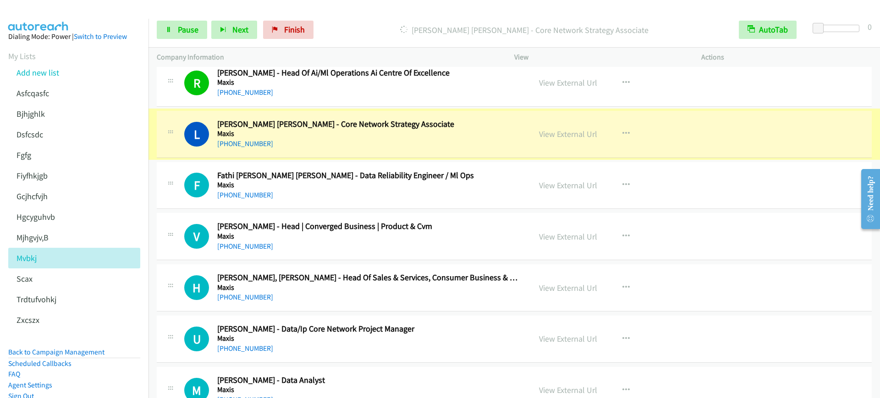
click at [545, 133] on link "View External Url" at bounding box center [568, 134] width 58 height 11
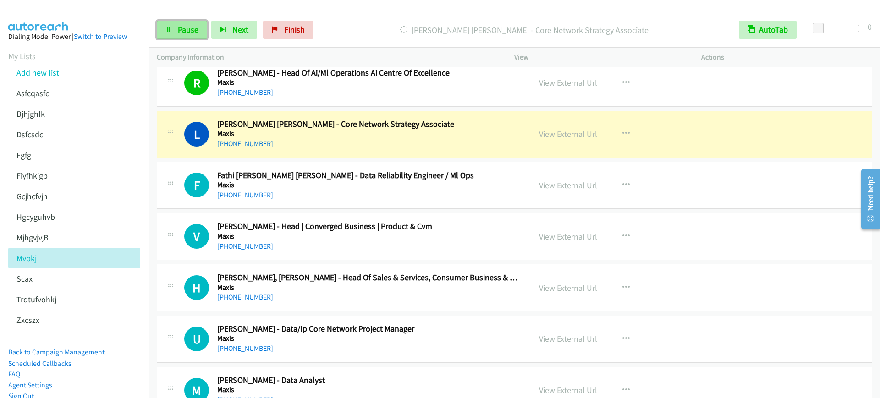
click at [175, 25] on link "Pause" at bounding box center [182, 30] width 50 height 18
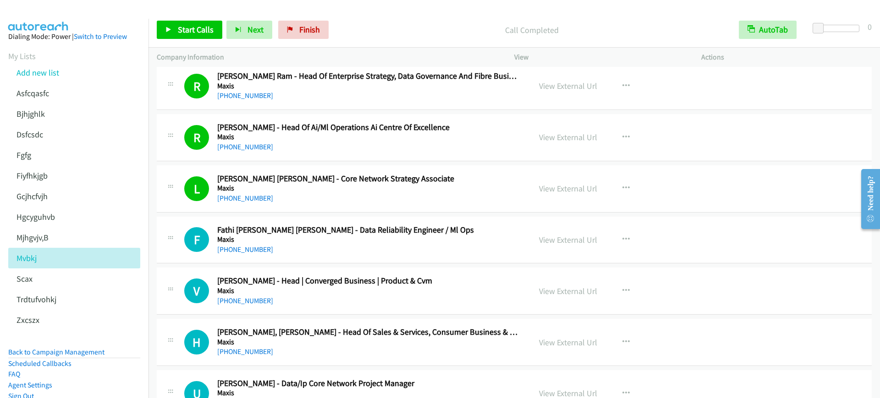
scroll to position [1431, 0]
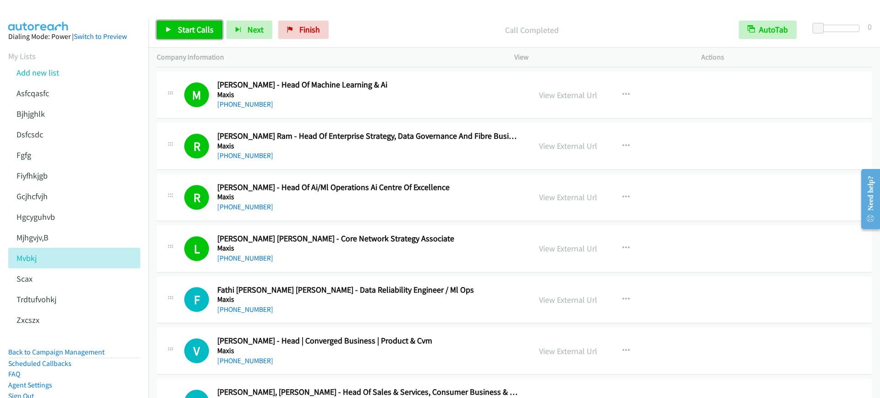
click at [183, 29] on span "Start Calls" at bounding box center [196, 29] width 36 height 11
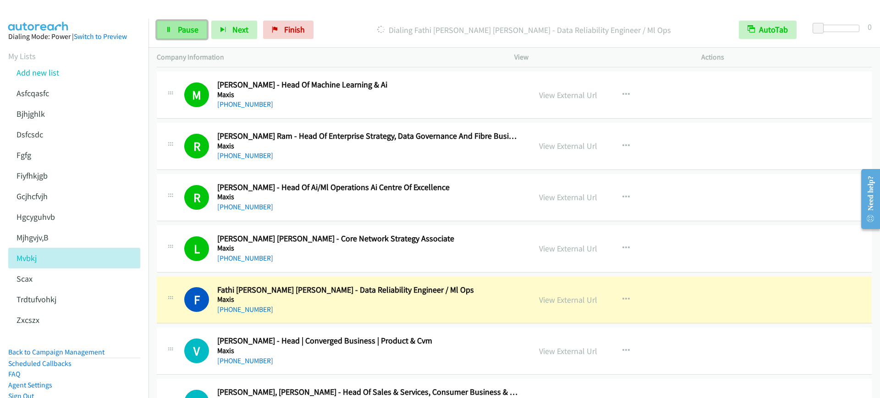
click at [168, 30] on icon at bounding box center [168, 30] width 6 height 6
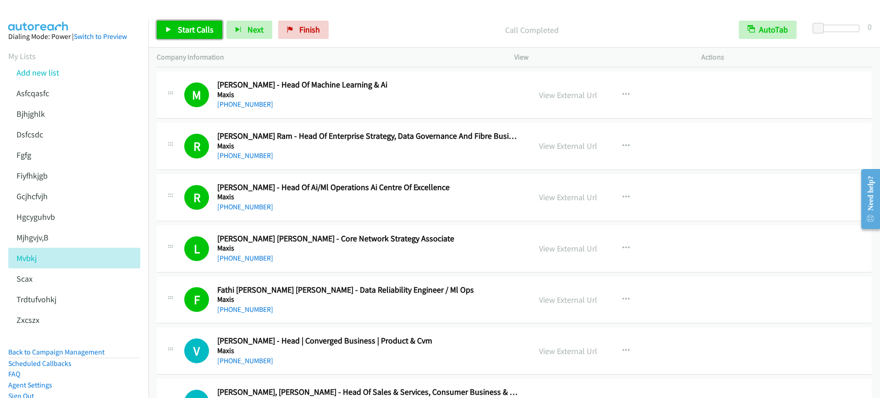
click at [171, 35] on link "Start Calls" at bounding box center [190, 30] width 66 height 18
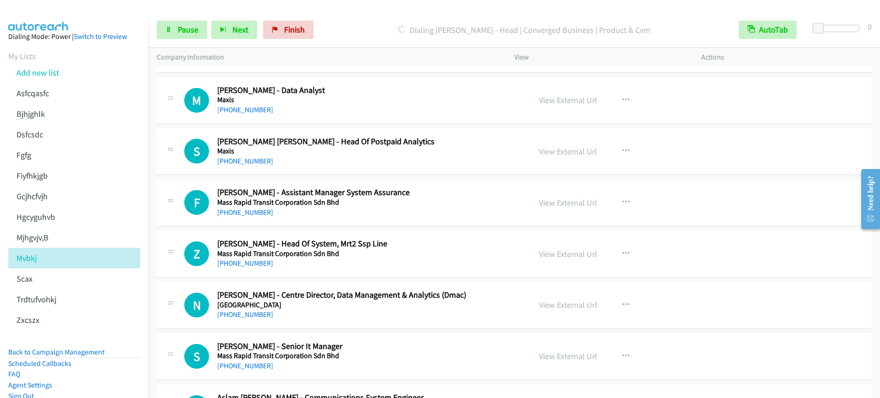
scroll to position [1890, 0]
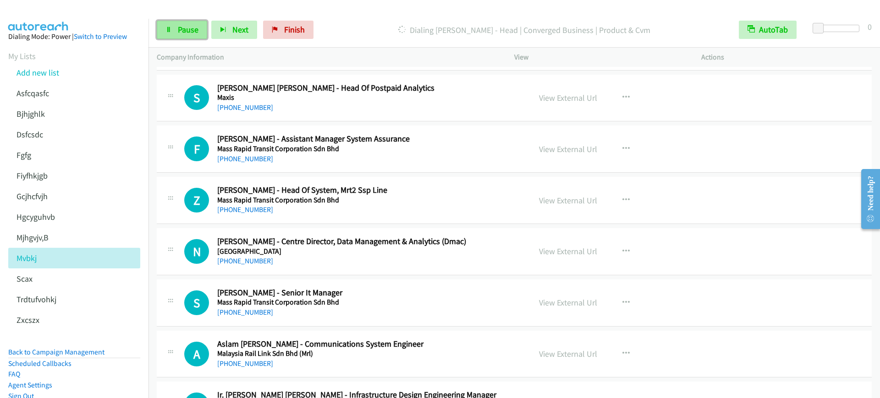
click at [165, 38] on link "Pause" at bounding box center [182, 30] width 50 height 18
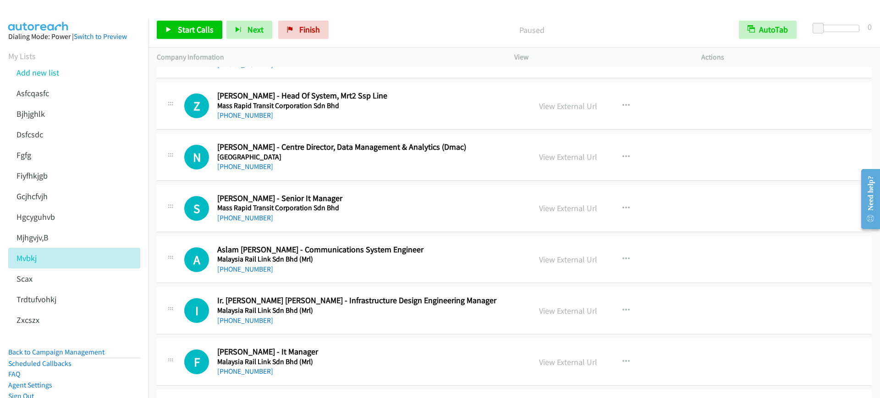
scroll to position [2004, 0]
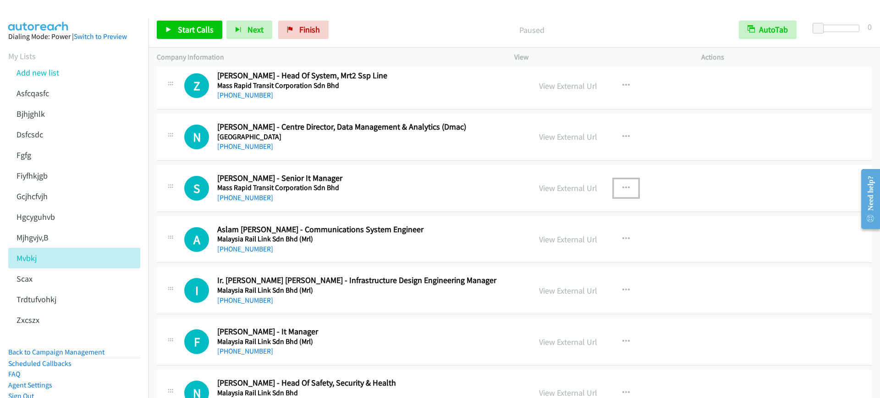
click at [622, 185] on icon "button" at bounding box center [625, 188] width 7 height 7
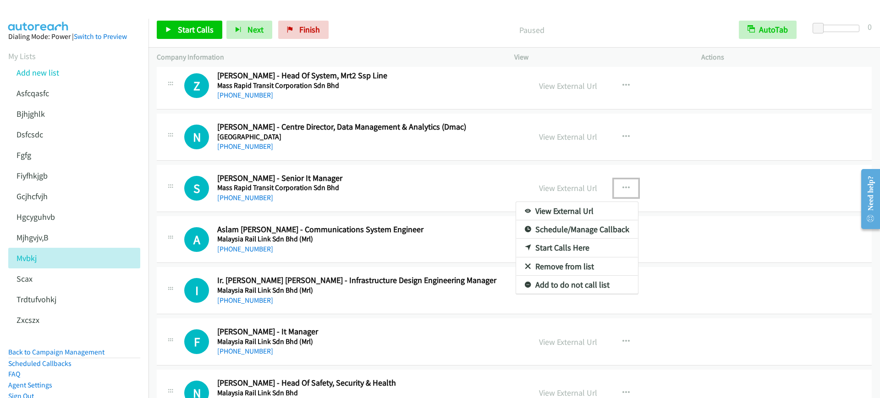
click at [560, 250] on link "Start Calls Here" at bounding box center [577, 248] width 122 height 18
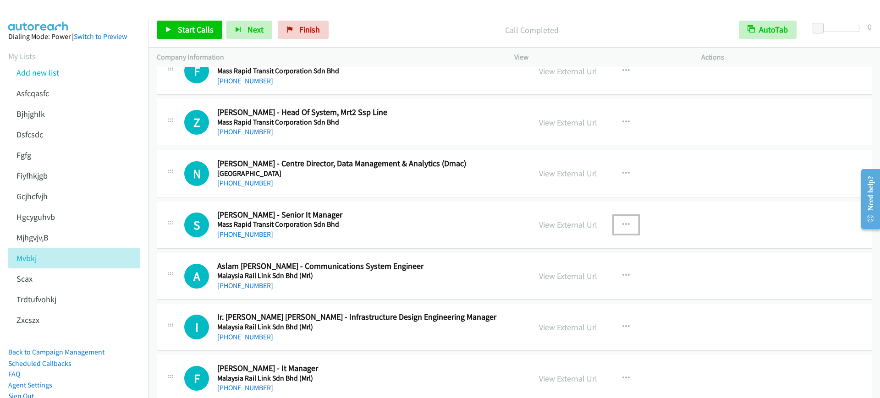
scroll to position [2061, 0]
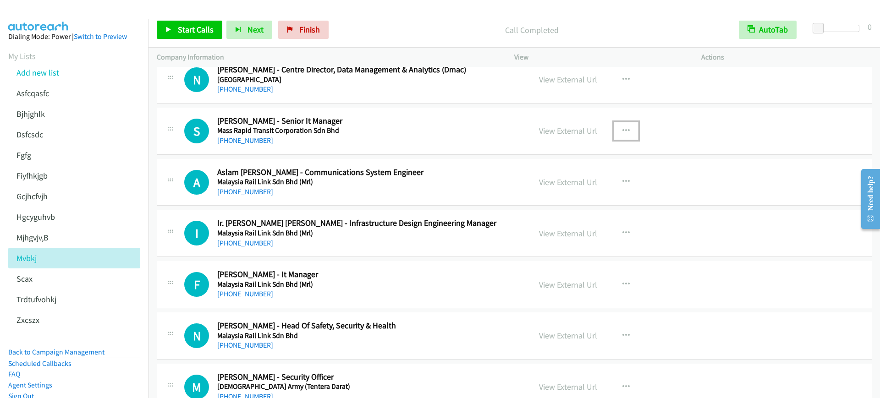
click at [631, 135] on button "button" at bounding box center [625, 131] width 25 height 18
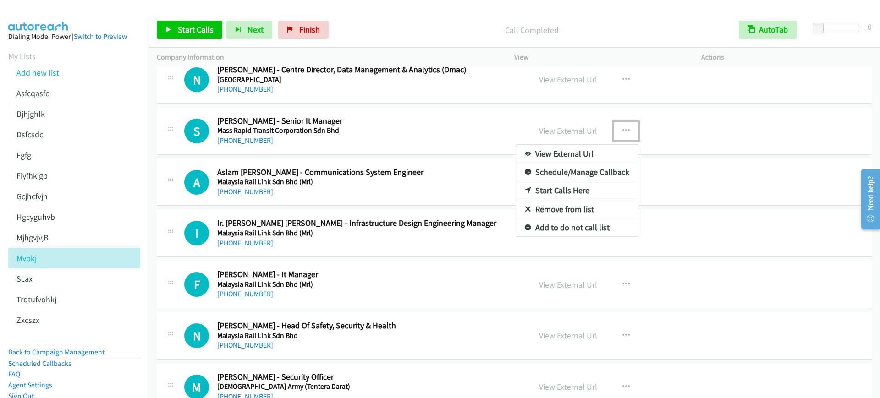
click at [560, 192] on link "Start Calls Here" at bounding box center [577, 190] width 122 height 18
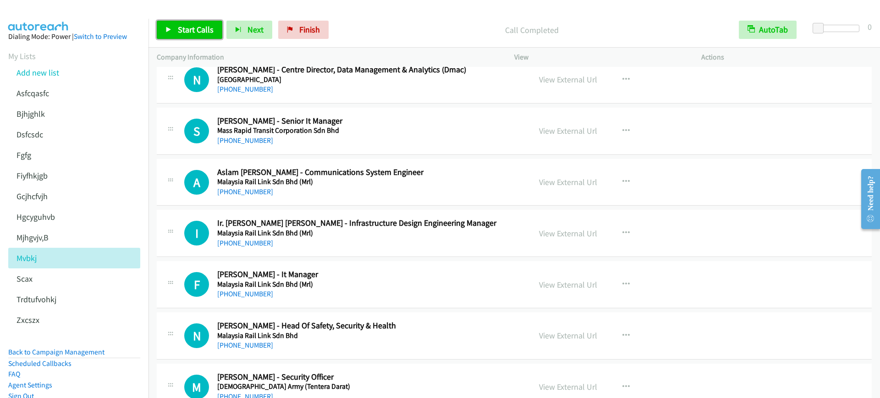
click at [189, 26] on span "Start Calls" at bounding box center [196, 29] width 36 height 11
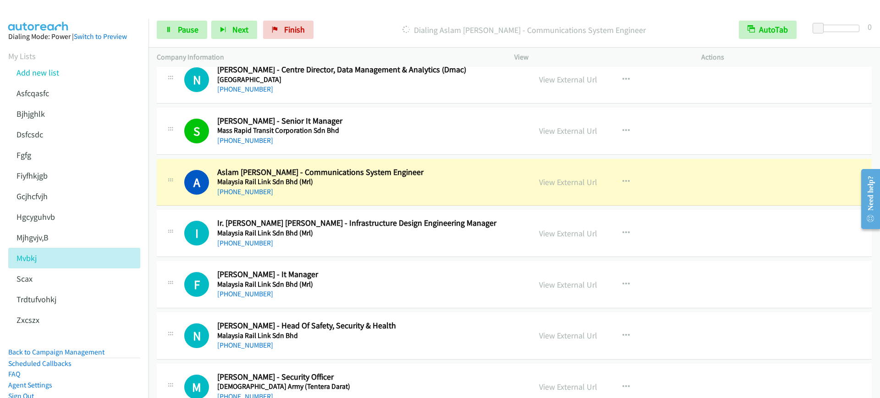
click at [394, 186] on div "[PHONE_NUMBER]" at bounding box center [367, 191] width 301 height 11
click at [178, 32] on span "Pause" at bounding box center [188, 29] width 21 height 11
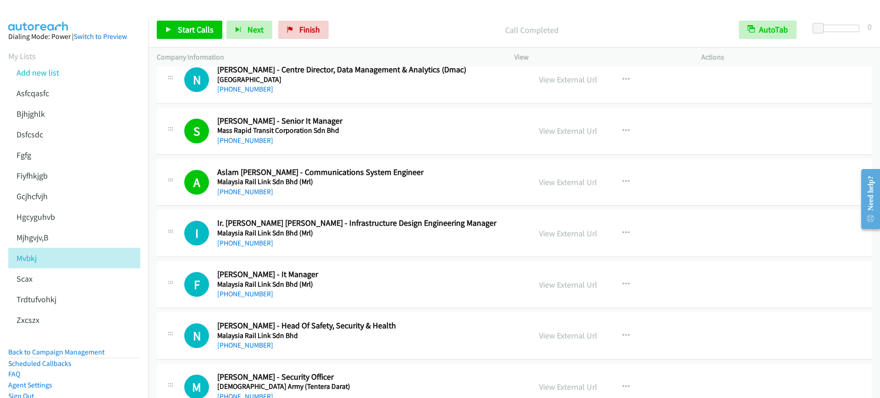
click at [187, 39] on div "Start Calls Pause Next Finish Call Completed AutoTab AutoTab 0" at bounding box center [513, 29] width 731 height 35
click at [201, 31] on span "Start Calls" at bounding box center [196, 29] width 36 height 11
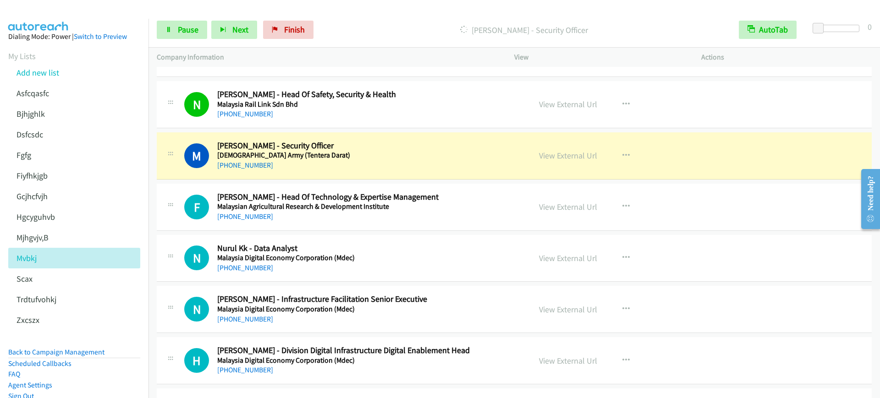
scroll to position [2290, 0]
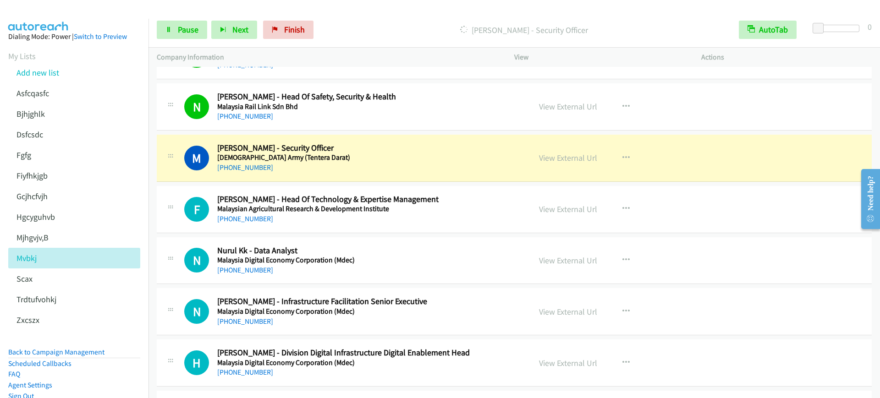
click at [204, 39] on div "Start Calls Pause Next Finish [PERSON_NAME] - Security Officer AutoTab AutoTab 0" at bounding box center [513, 29] width 731 height 35
click at [193, 33] on span "Pause" at bounding box center [188, 29] width 21 height 11
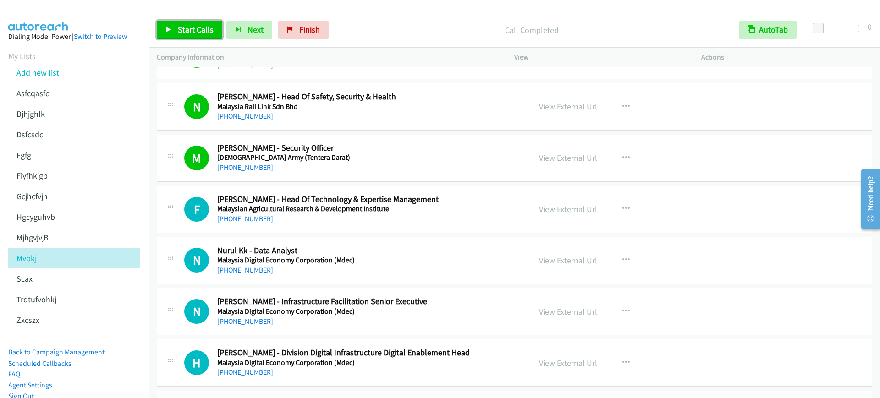
click at [166, 33] on link "Start Calls" at bounding box center [190, 30] width 66 height 18
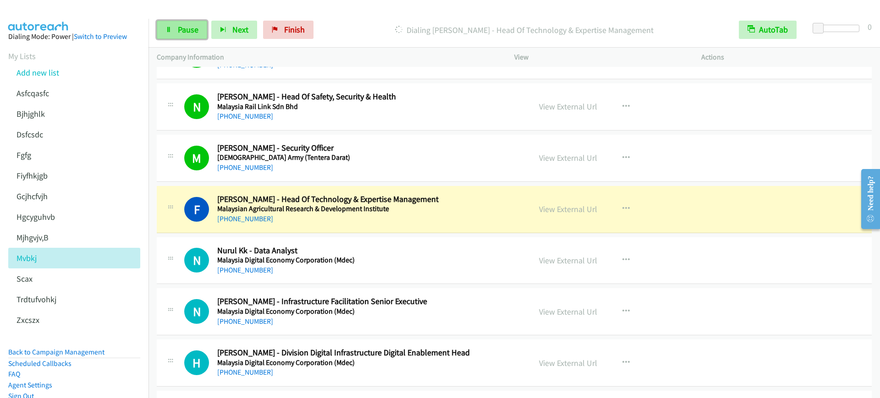
click at [170, 32] on icon at bounding box center [168, 30] width 6 height 6
